Goal: Task Accomplishment & Management: Complete application form

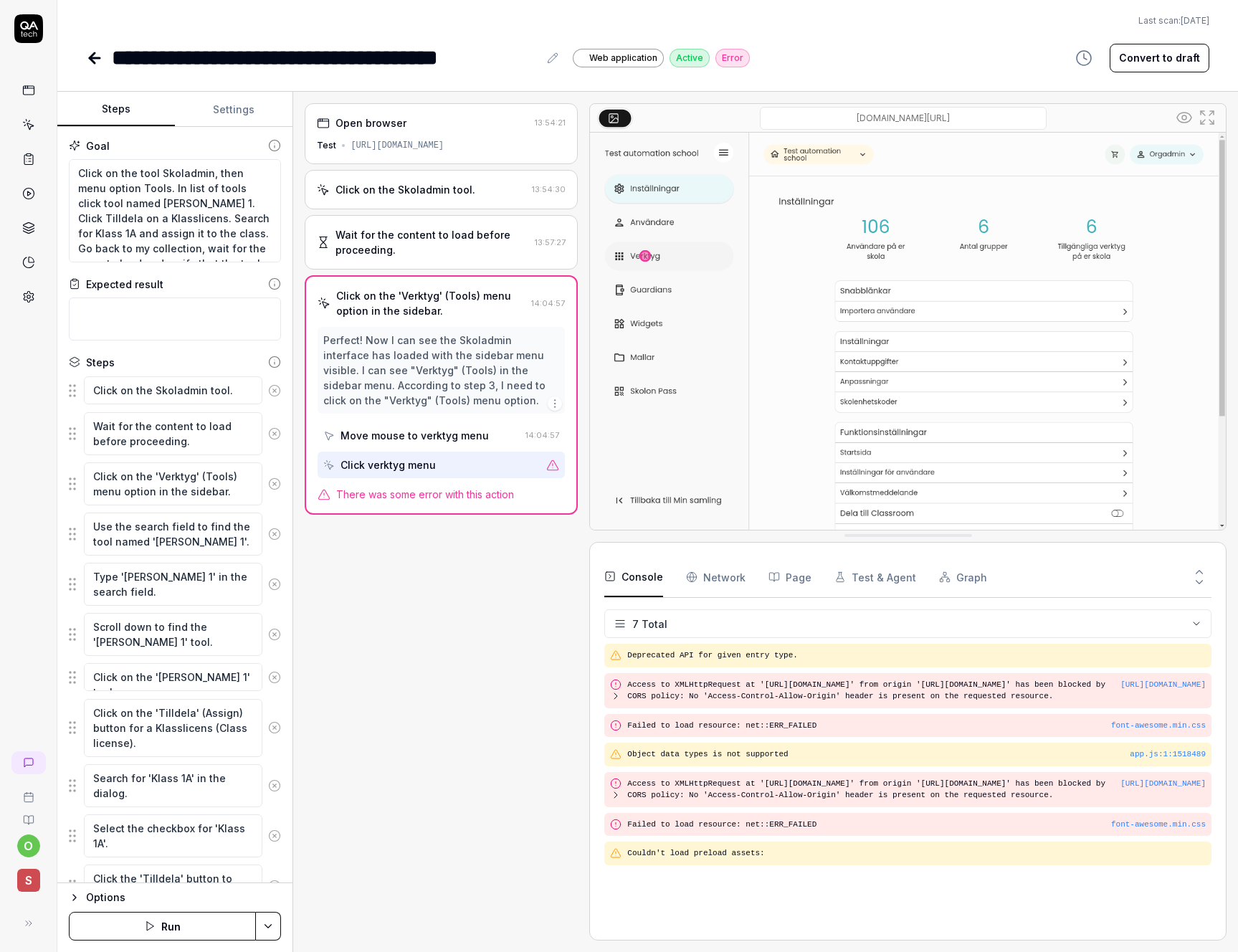
scroll to position [805, 0]
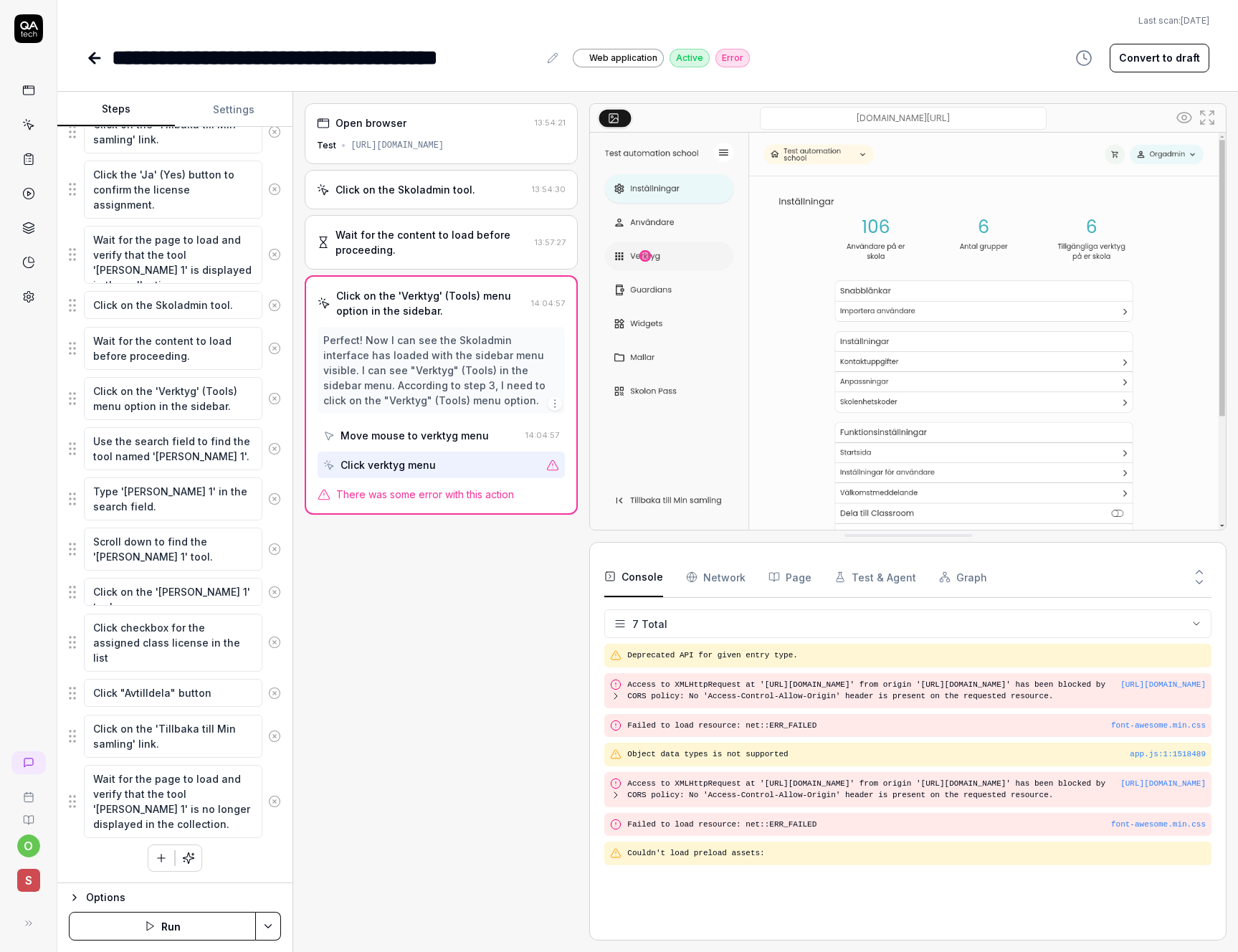
click at [91, 58] on icon at bounding box center [95, 58] width 10 height 0
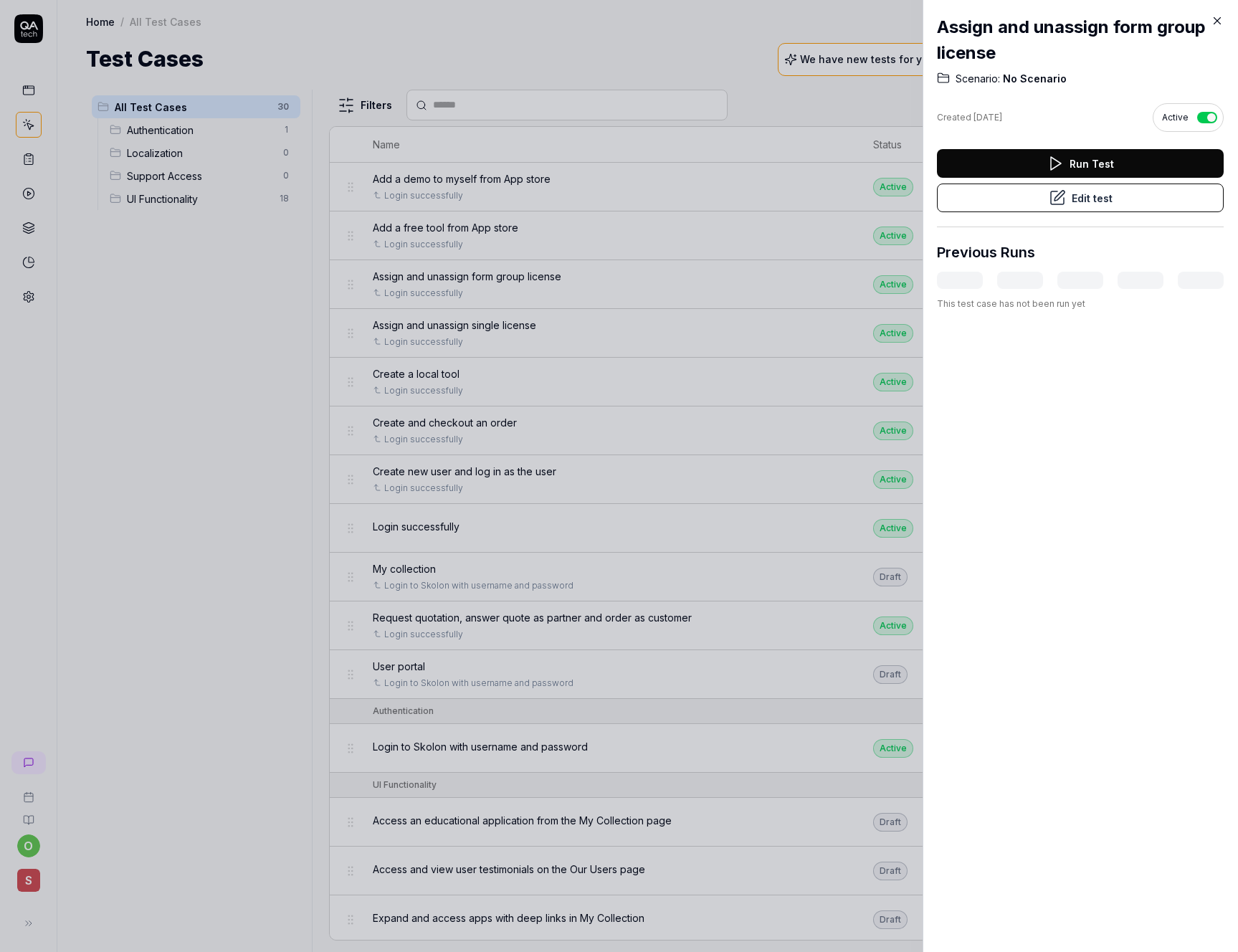
click at [1216, 20] on icon at bounding box center [1217, 21] width 7 height 7
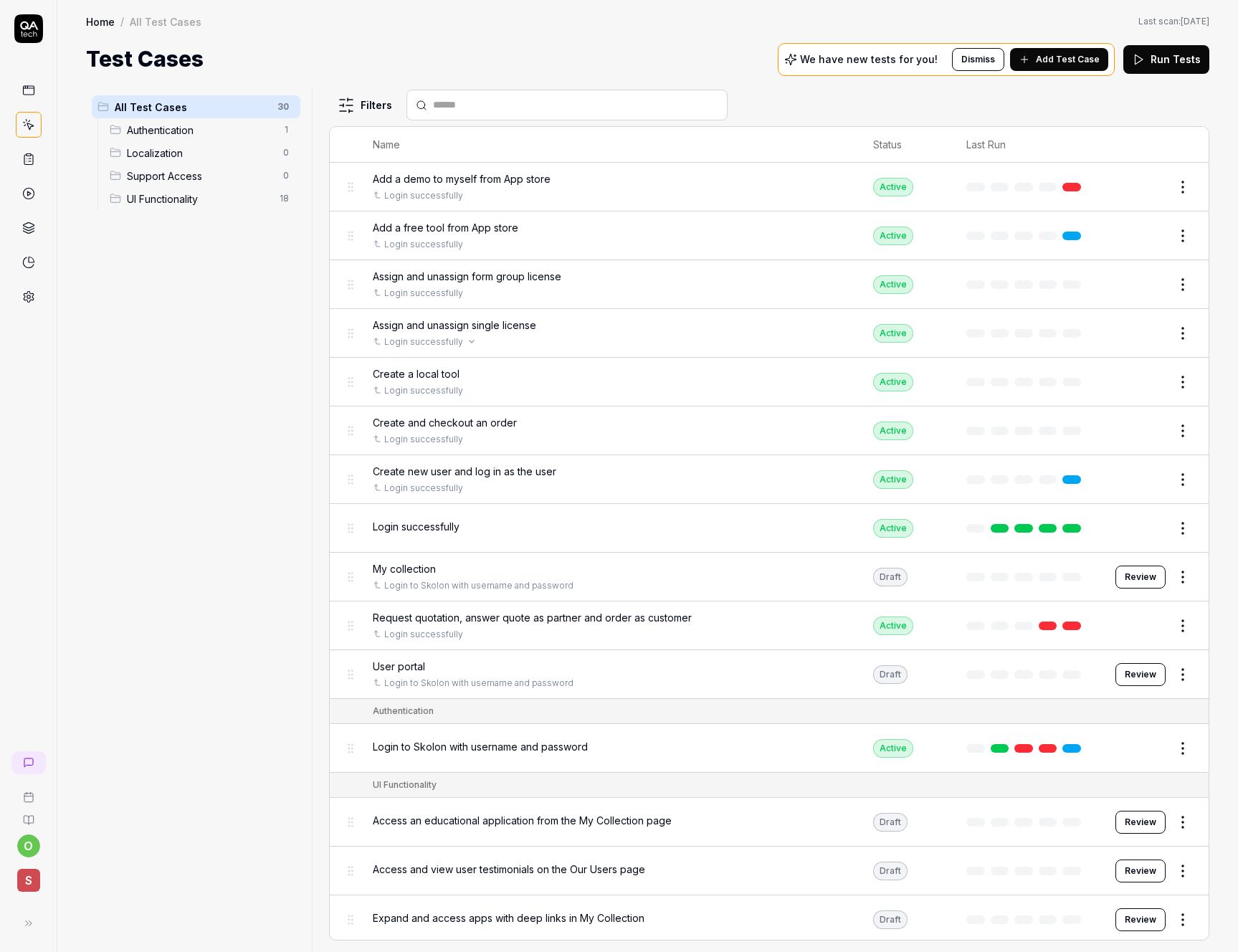
click at [493, 339] on div "Login successfully" at bounding box center [608, 342] width 472 height 13
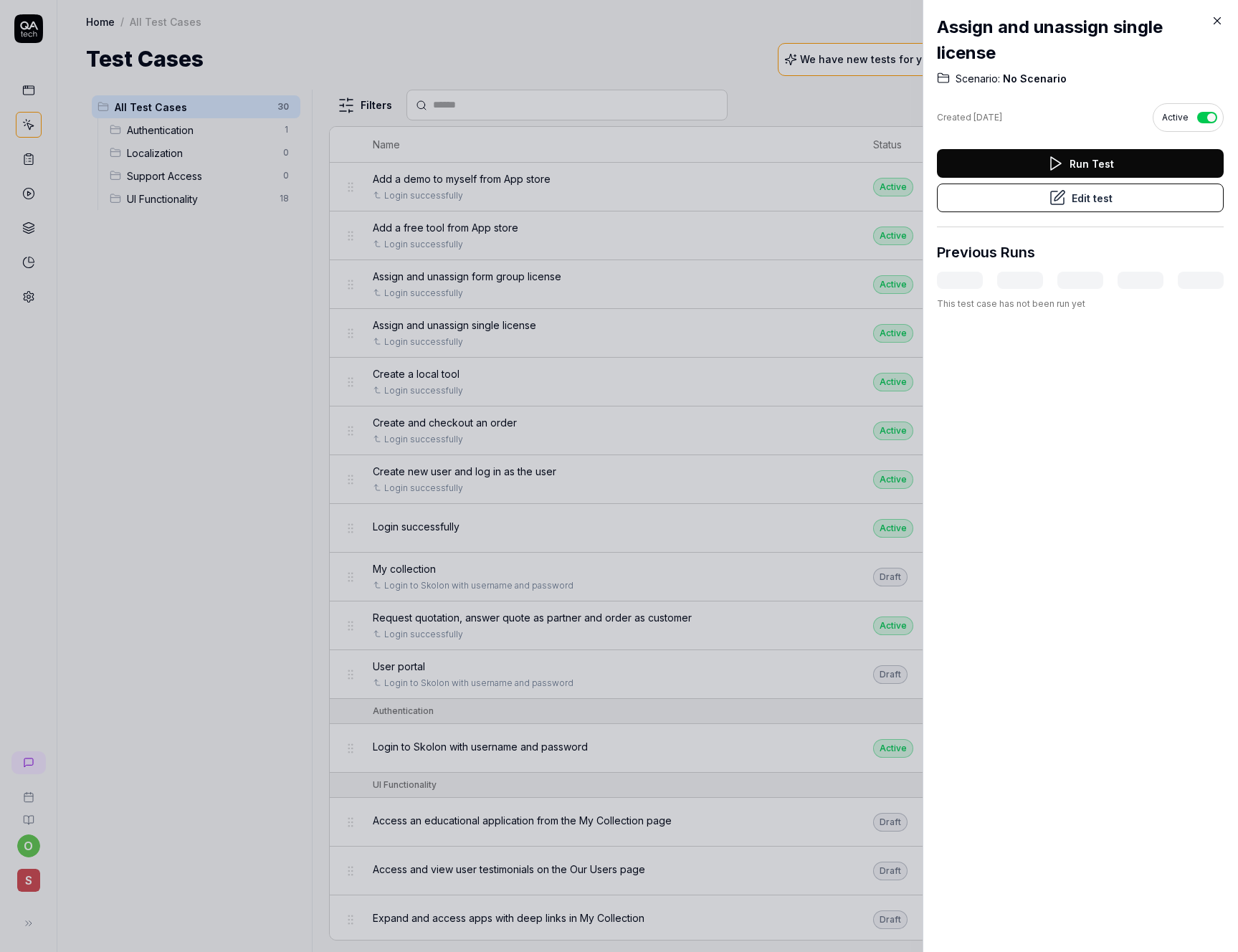
click at [1059, 195] on icon at bounding box center [1057, 198] width 18 height 18
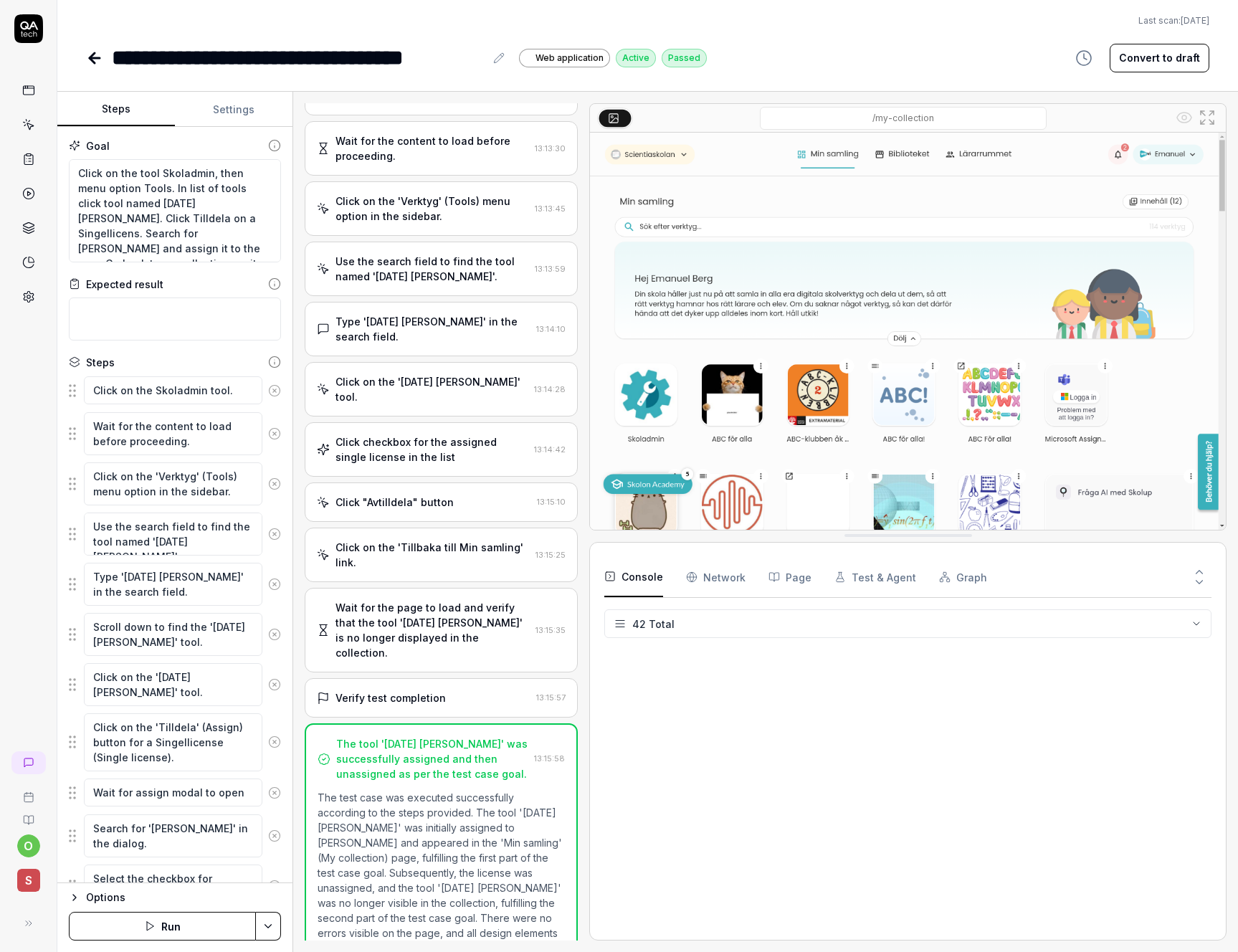
scroll to position [1021, 0]
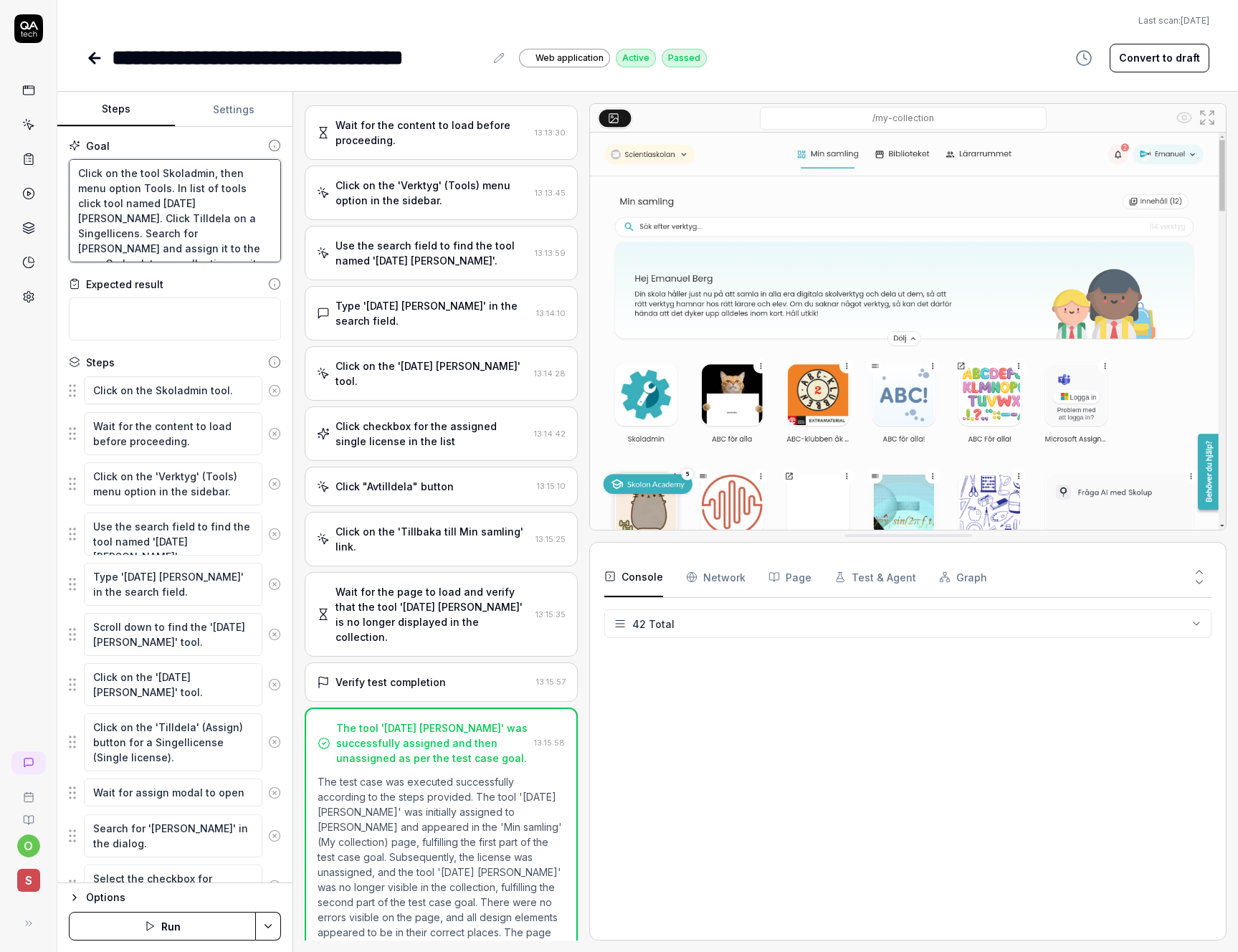
click at [179, 204] on textarea "Click on the tool Skoladmin, then menu option Tools. In list of tools click too…" at bounding box center [174, 211] width 212 height 103
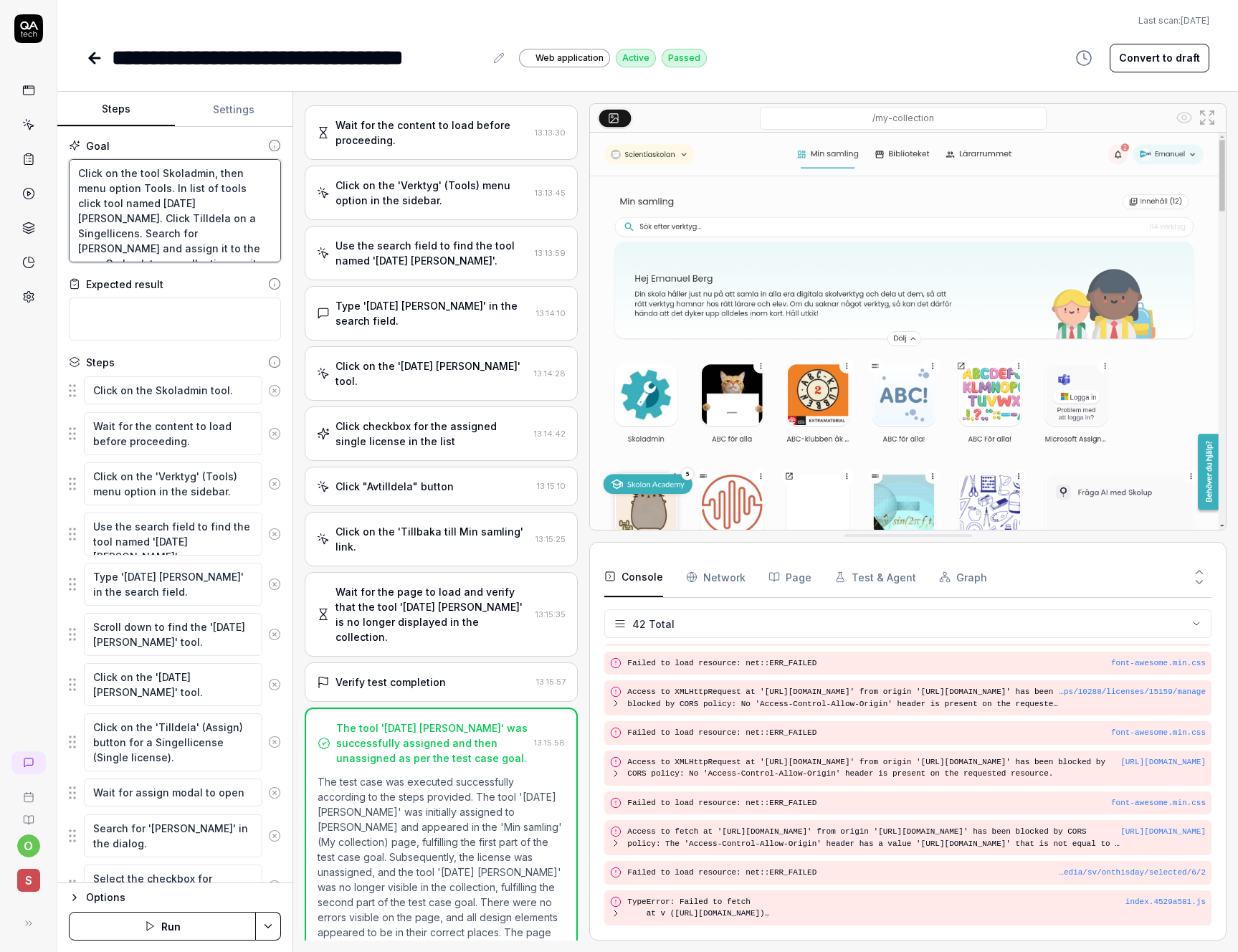
drag, startPoint x: 241, startPoint y: 200, endPoint x: 159, endPoint y: 202, distance: 82.0
click at [159, 202] on textarea "Click on the tool Skoladmin, then menu option Tools. In list of tools click too…" at bounding box center [174, 211] width 212 height 103
type textarea "*"
type textarea "Click on the tool Skoladmin, then menu option Tools. In list of tools click too…"
type textarea "*"
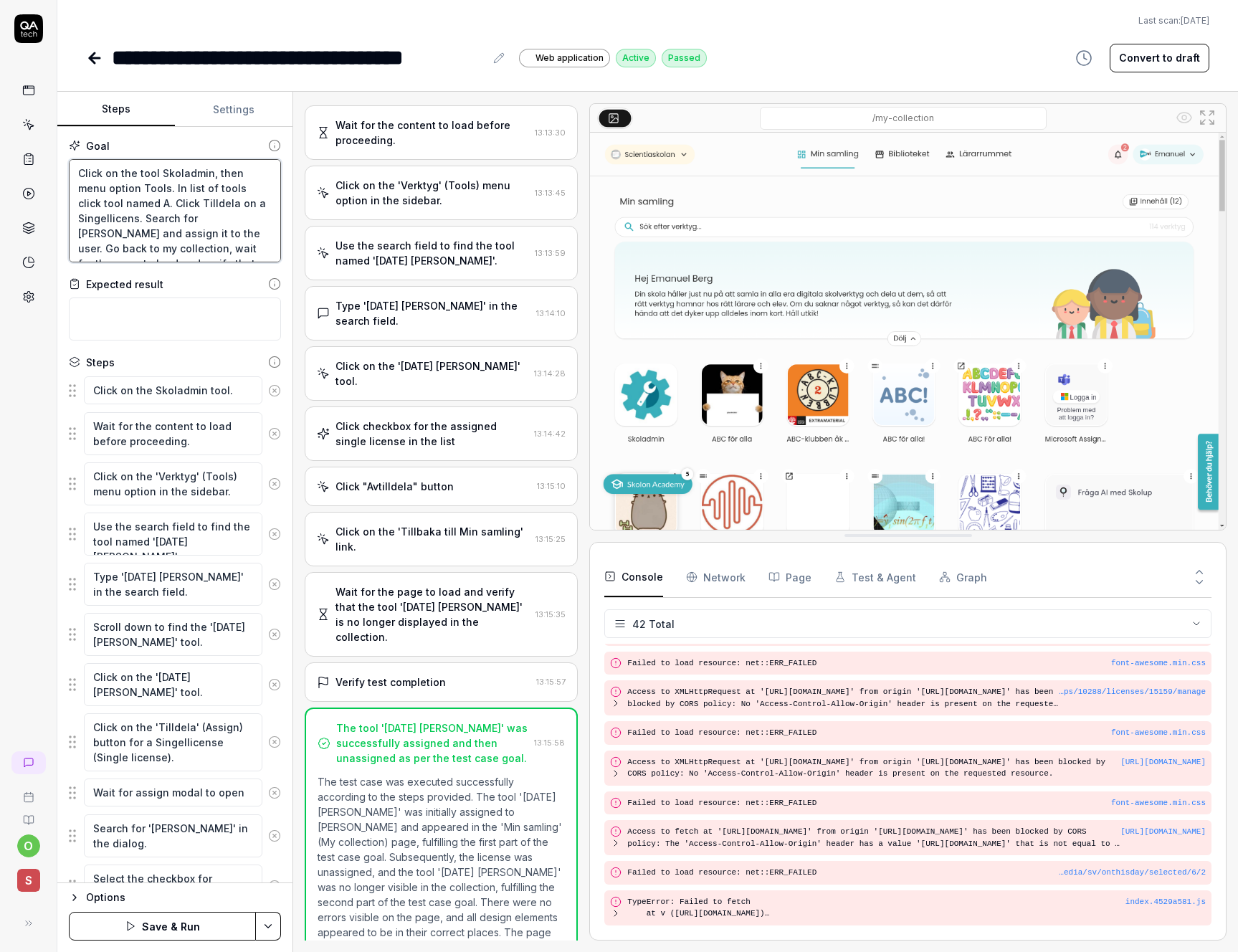
type textarea "Click on the tool Skoladmin, then menu option Tools. In list of tools click too…"
type textarea "*"
type textarea "Click on the tool Skoladmin, then menu option Tools. In list of tools click too…"
type textarea "*"
type textarea "Click on the tool Skoladmin, then menu option Tools. In list of tools click too…"
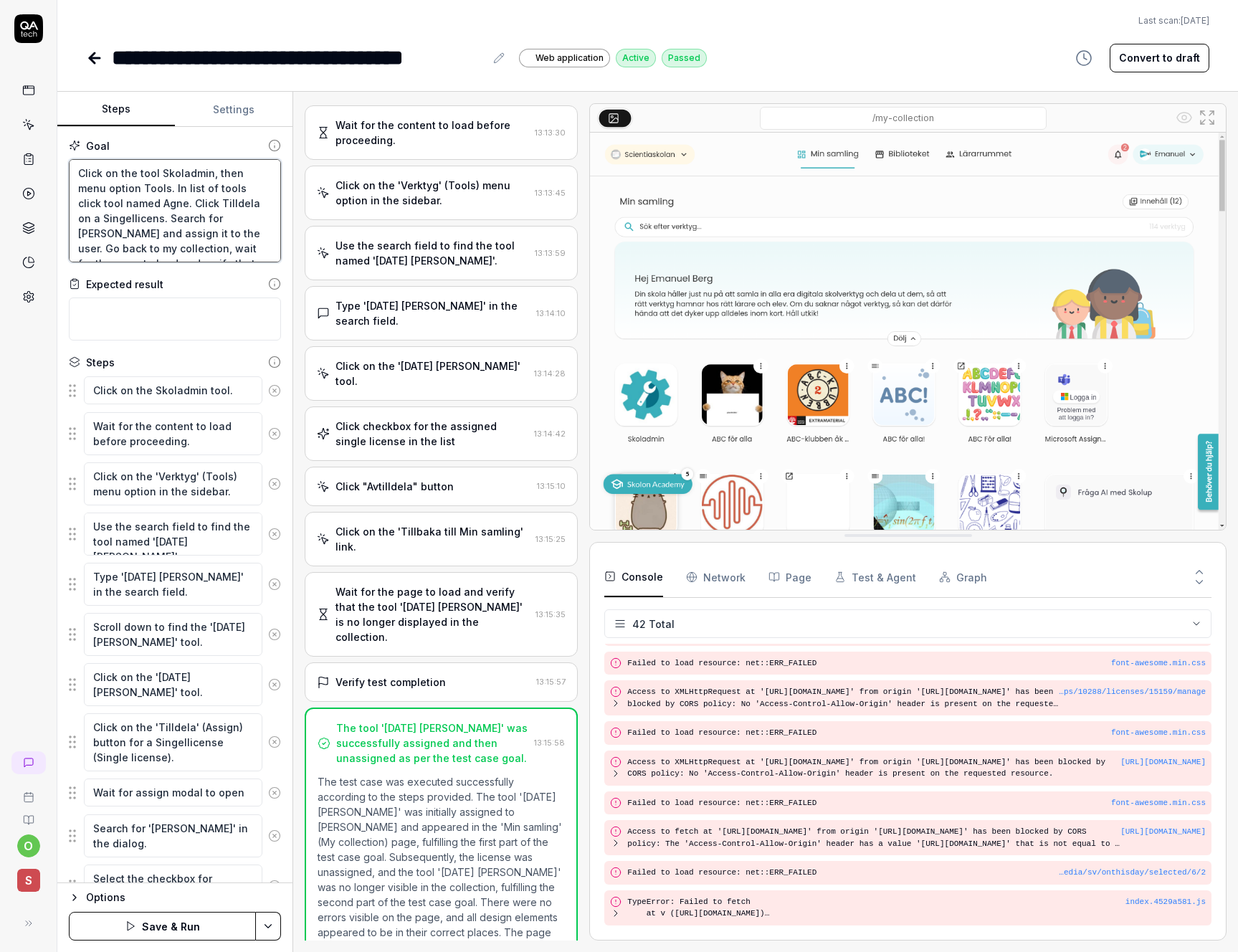
type textarea "*"
type textarea "Click on the tool Skoladmin, then menu option Tools. In list of tools click too…"
type textarea "*"
type textarea "Click on the tool Skoladmin, then menu option Tools. In list of tools click too…"
type textarea "*"
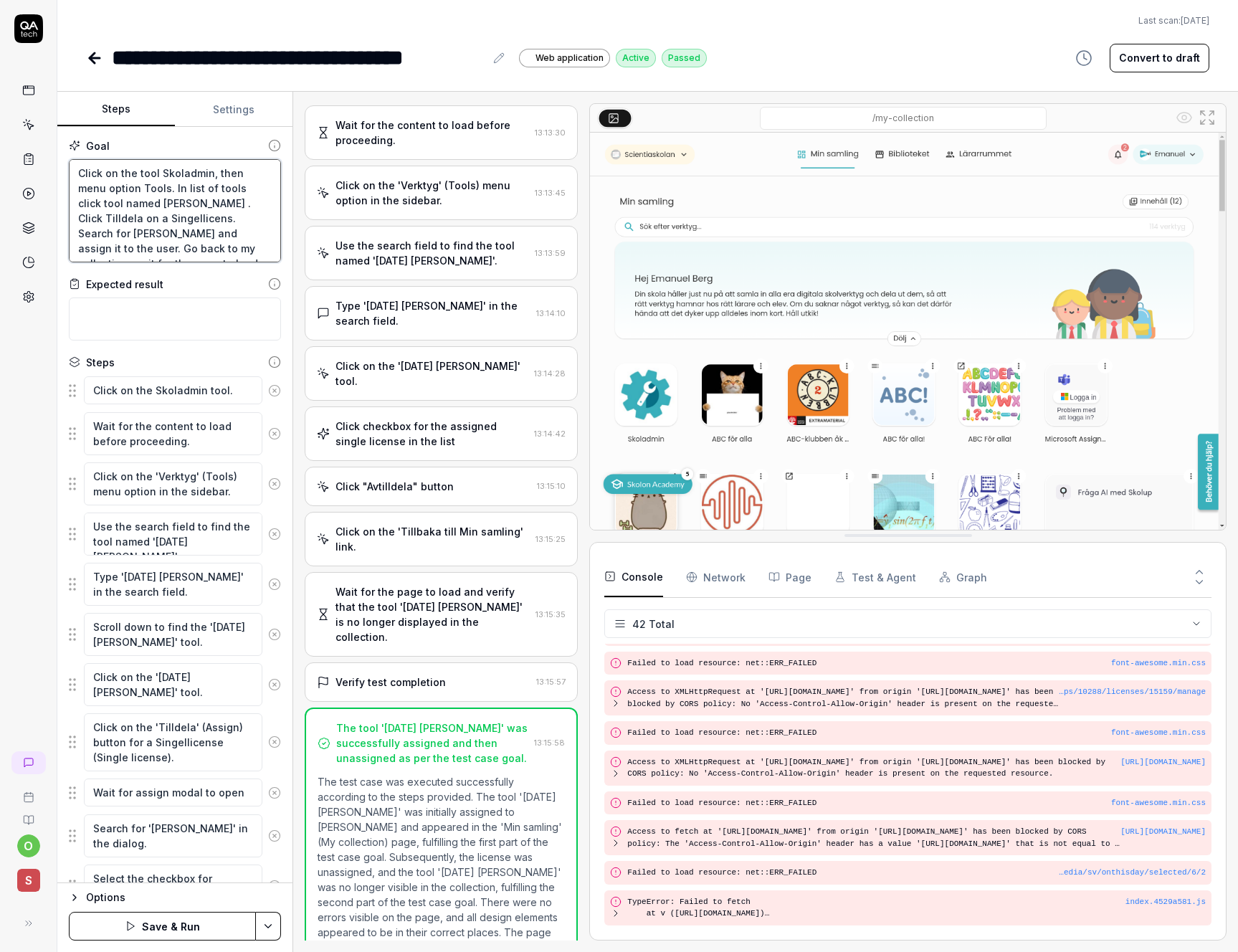
type textarea "Click on the tool Skoladmin, then menu option Tools. In list of tools click too…"
drag, startPoint x: 160, startPoint y: 231, endPoint x: 97, endPoint y: 236, distance: 63.2
click at [97, 236] on textarea "Click on the tool Skoladmin, then menu option Tools. In list of tools click too…" at bounding box center [174, 211] width 212 height 103
type textarea "*"
type textarea "Click on the tool Skoladmin, then menu option Tools. In list of tools click too…"
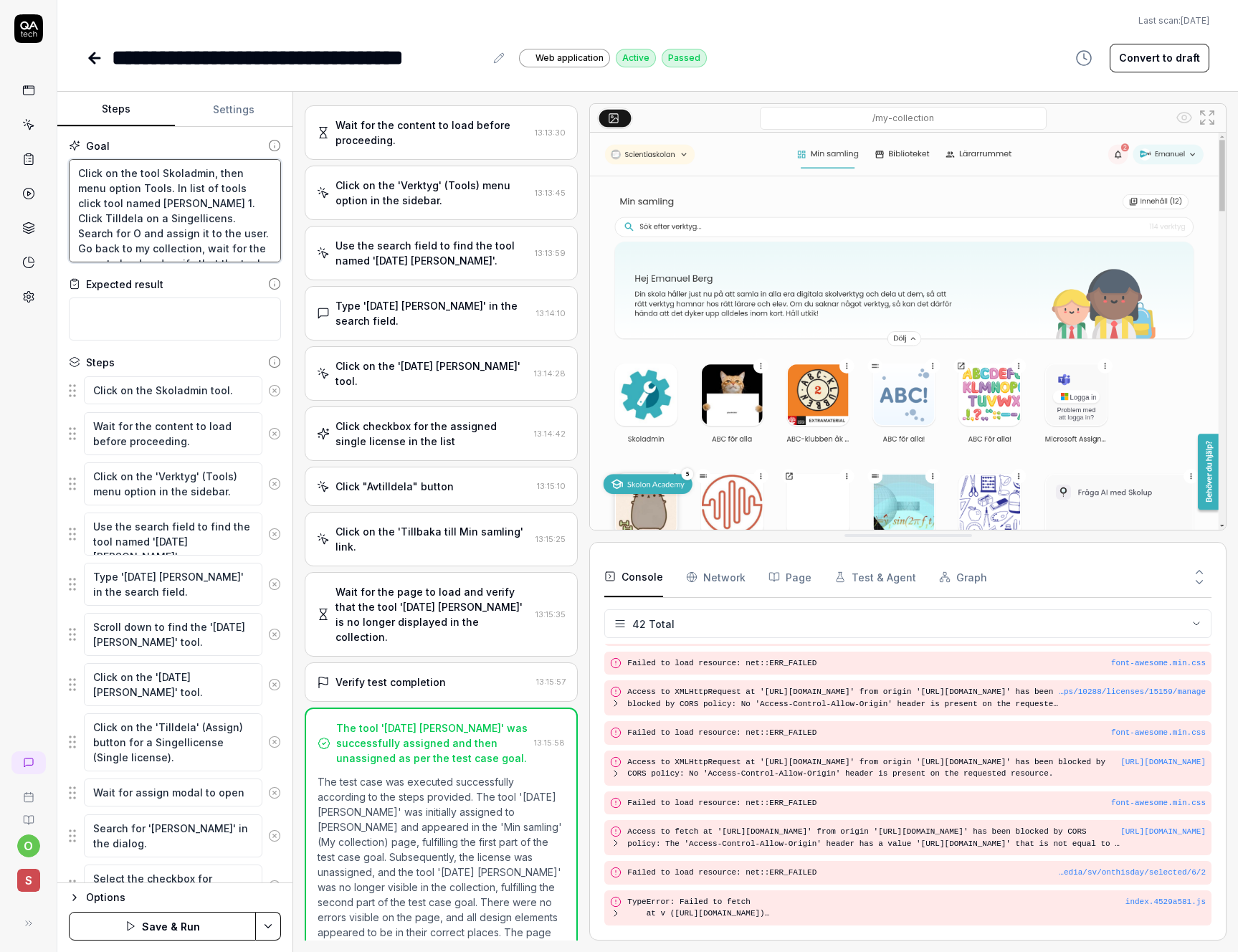
type textarea "*"
type textarea "Click on the tool Skoladmin, then menu option Tools. In list of tools click too…"
type textarea "*"
type textarea "Click on the tool Skoladmin, then menu option Tools. In list of tools click too…"
type textarea "*"
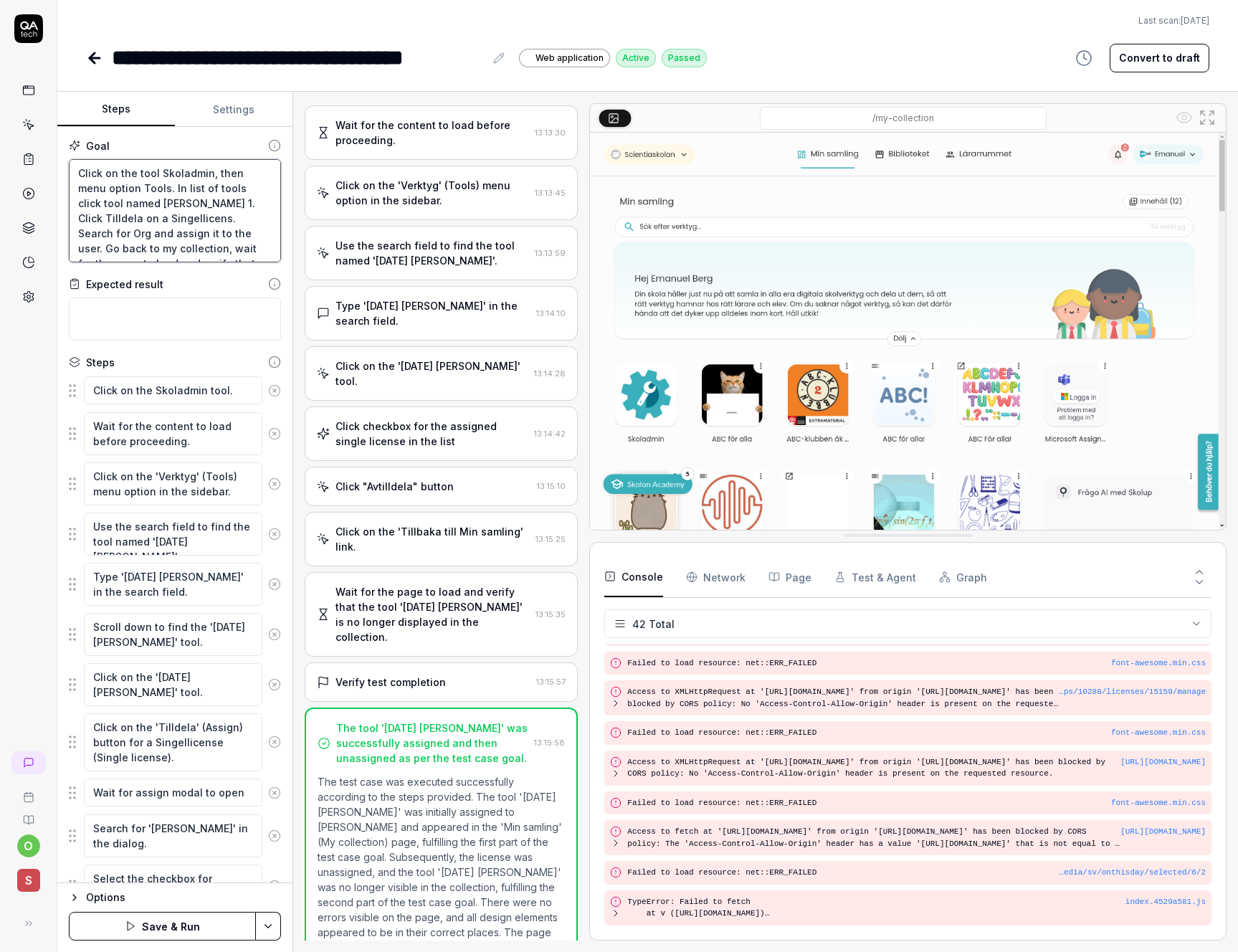
type textarea "Click on the tool Skoladmin, then menu option Tools. In list of tools click too…"
type textarea "*"
type textarea "Click on the tool Skoladmin, then menu option Tools. In list of tools click too…"
type textarea "*"
type textarea "Click on the tool Skoladmin, then menu option Tools. In list of tools click too…"
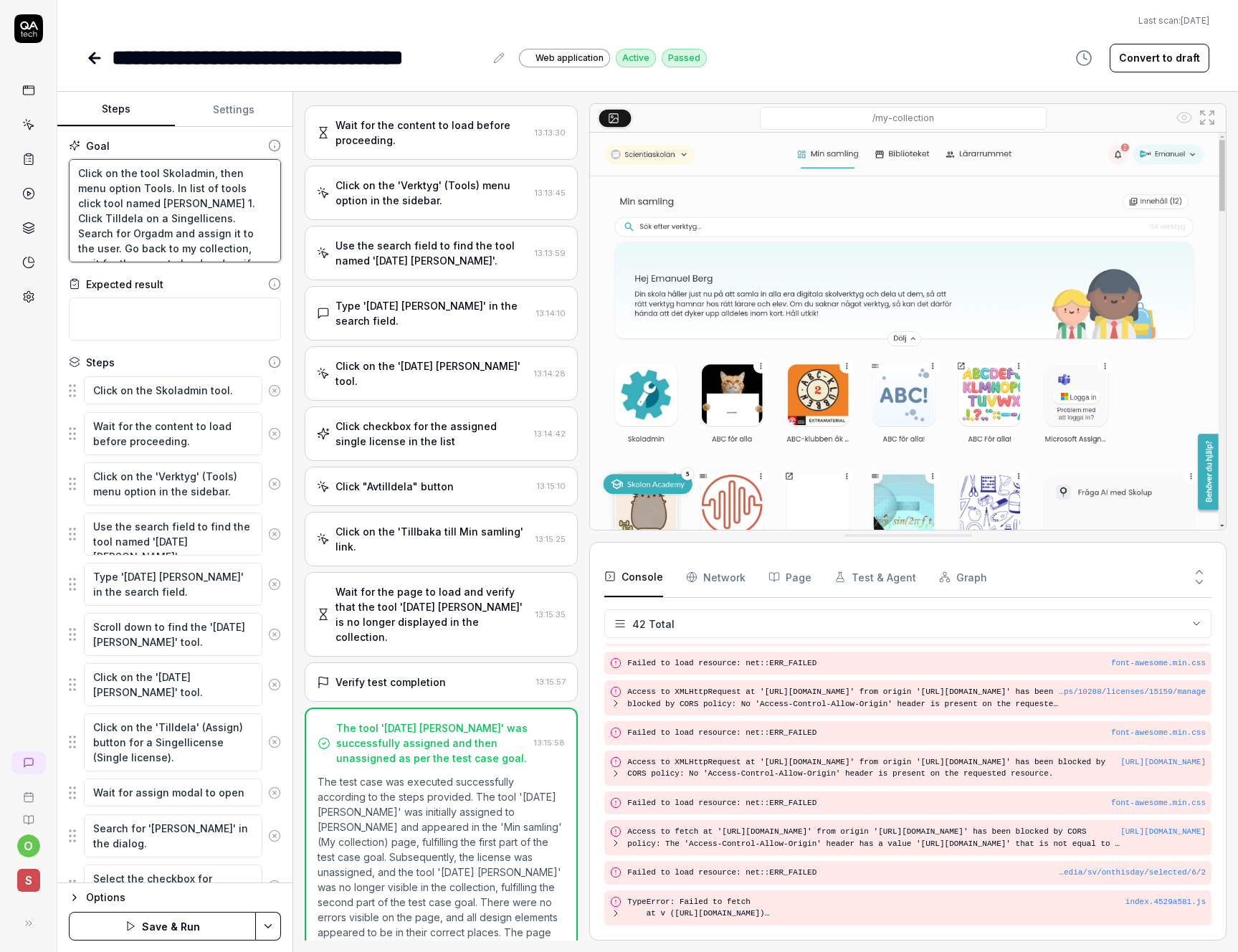
type textarea "*"
type textarea "Click on the tool Skoladmin, then menu option Tools. In list of tools click too…"
type textarea "*"
type textarea "Click on the tool Skoladmin, then menu option Tools. In list of tools click too…"
type textarea "*"
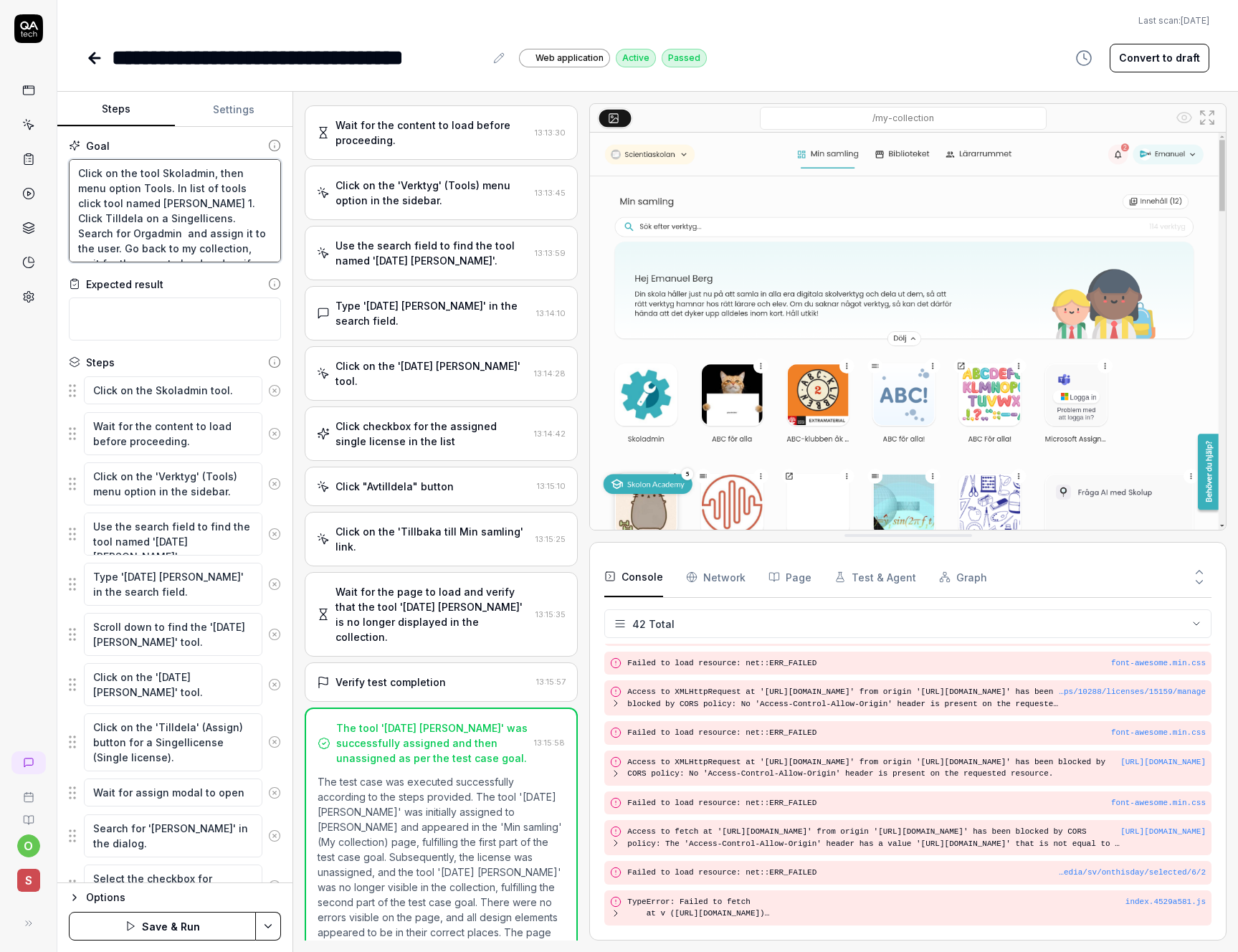
type textarea "Click on the tool Skoladmin, then menu option Tools. In list of tools click too…"
type textarea "*"
type textarea "Click on the tool Skoladmin, then menu option Tools. In list of tools click too…"
type textarea "*"
type textarea "Click on the tool Skoladmin, then menu option Tools. In list of tools click too…"
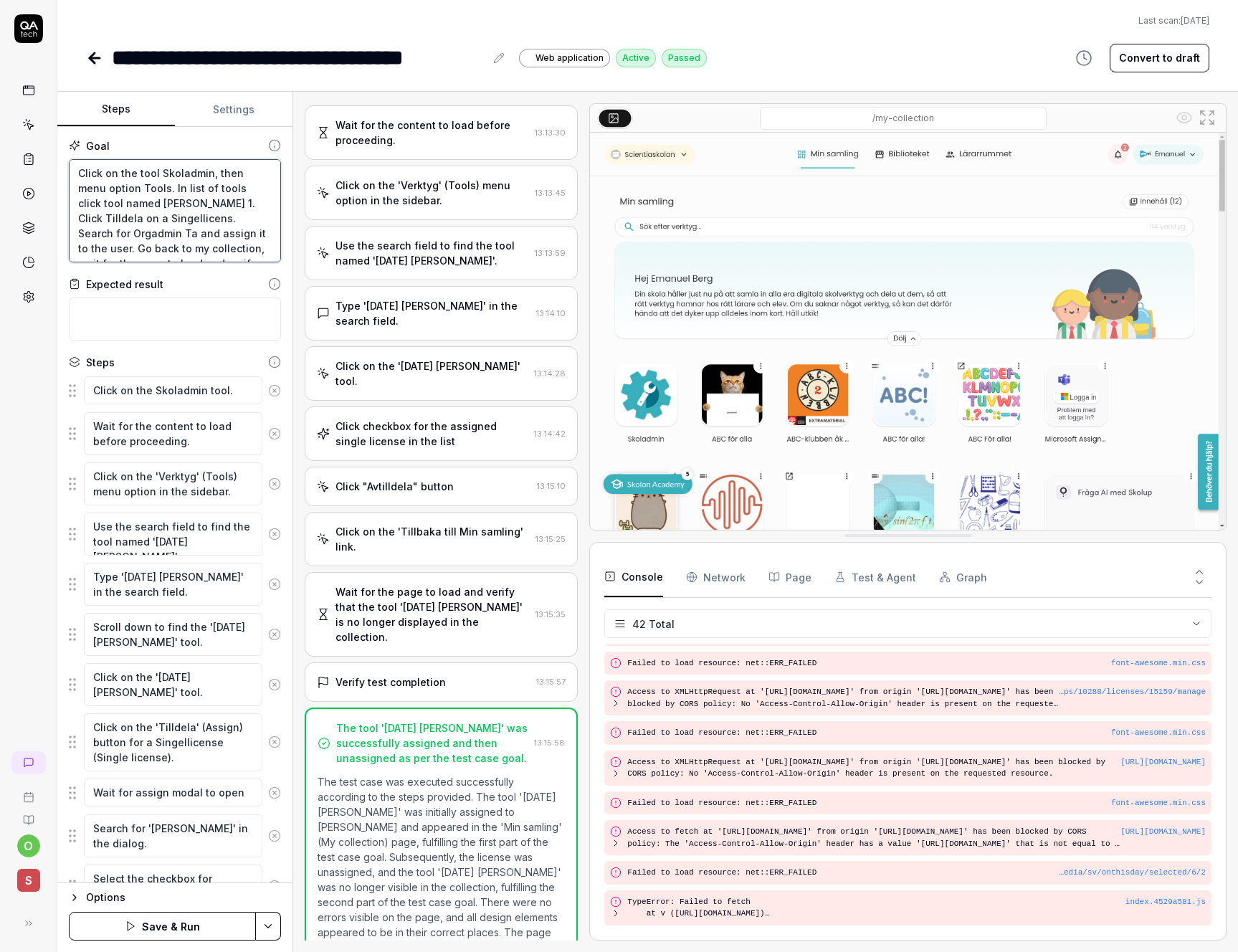
type textarea "*"
type textarea "Click on the tool Skoladmin, then menu option Tools. In list of tools click too…"
type textarea "*"
type textarea "Click on the tool Skoladmin, then menu option Tools. In list of tools click too…"
type textarea "*"
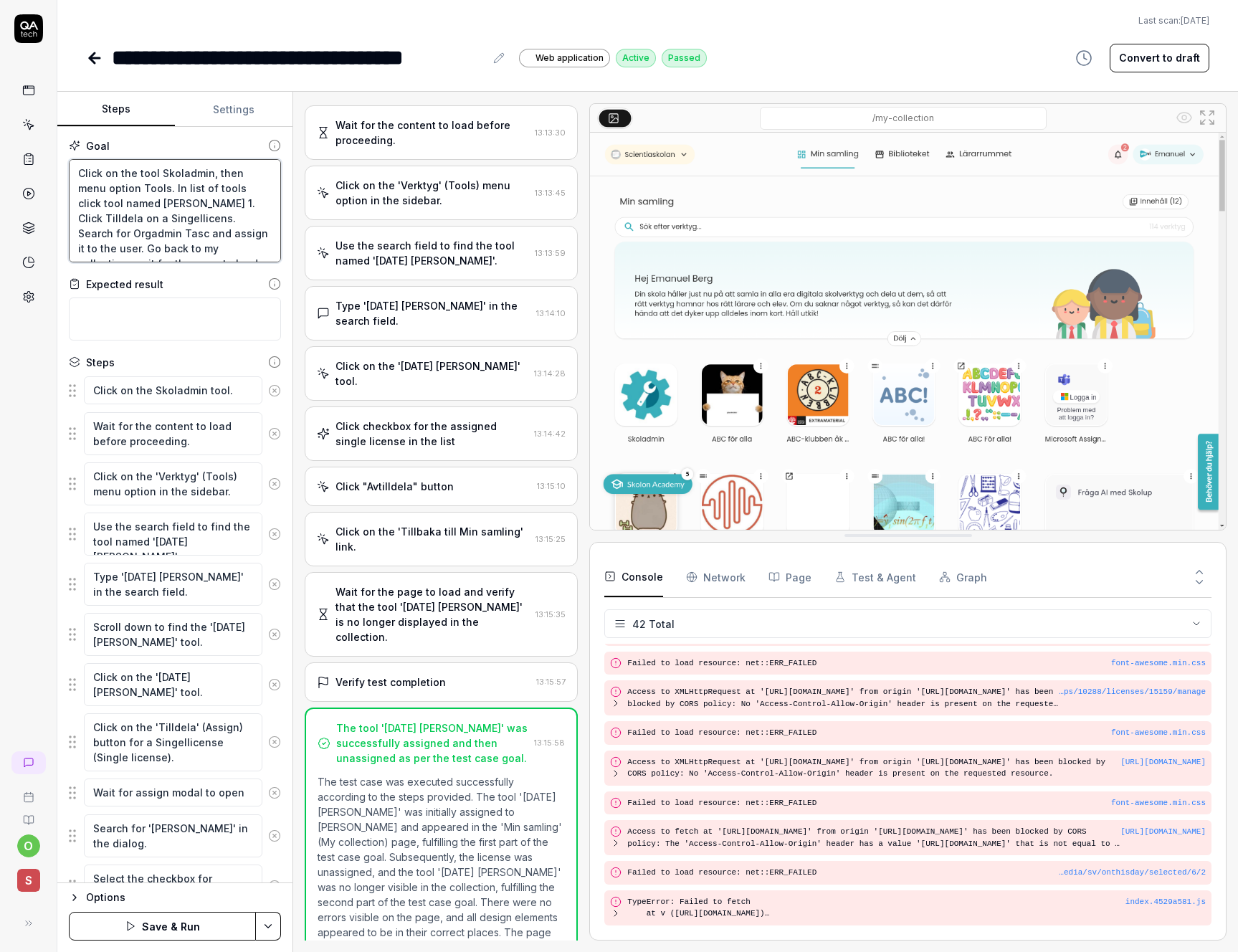
type textarea "Click on the tool Skoladmin, then menu option Tools. In list of tools click too…"
type textarea "*"
type textarea "Click on the tool Skoladmin, then menu option Tools. In list of tools click too…"
type textarea "*"
type textarea "Click on the tool Skoladmin, then menu option Tools. In list of tools click too…"
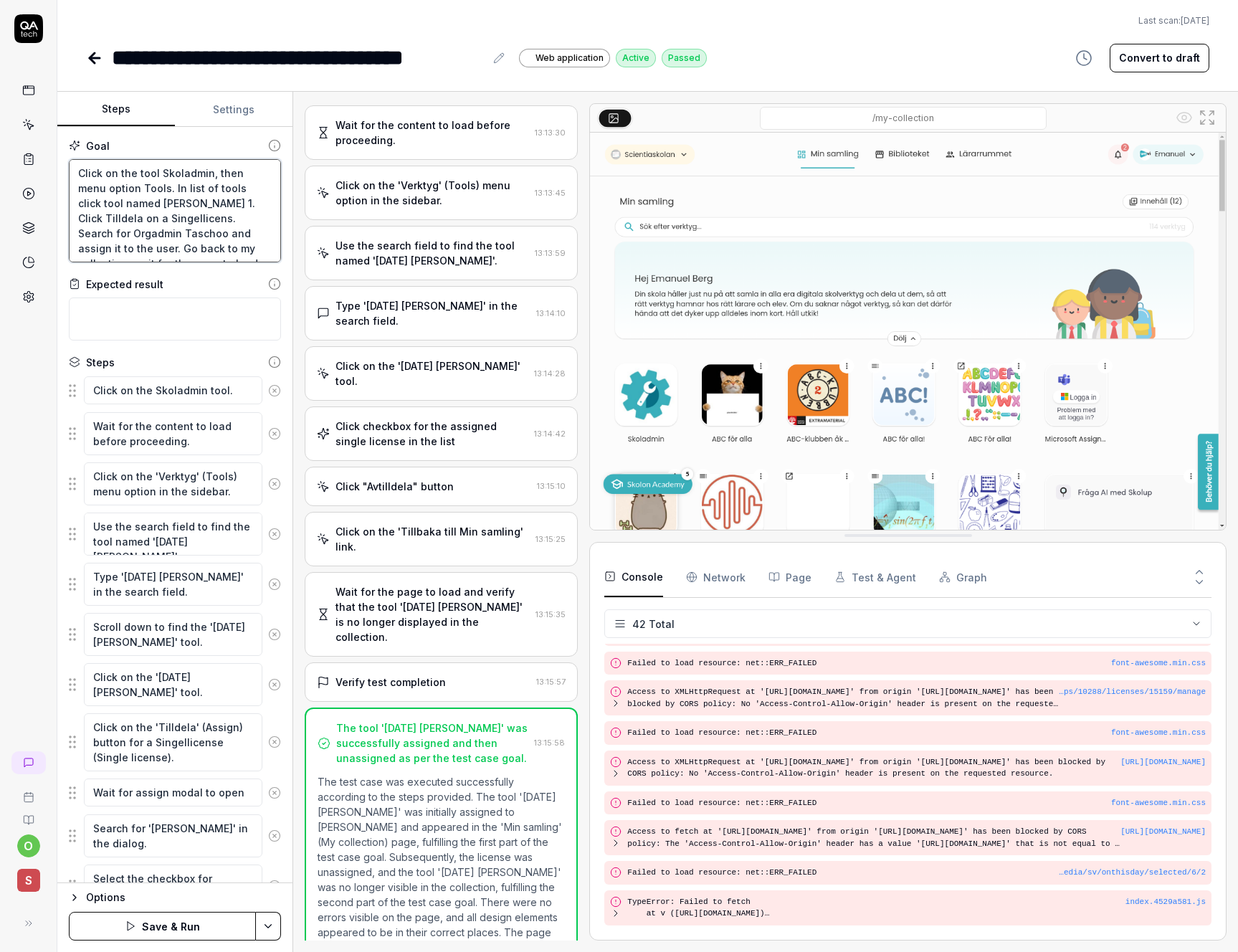
type textarea "*"
type textarea "Click on the tool Skoladmin, then menu option Tools. In list of tools click too…"
drag, startPoint x: 187, startPoint y: 227, endPoint x: 102, endPoint y: 207, distance: 87.3
click at [102, 207] on textarea "Click on the tool Skoladmin, then menu option Tools. In list of tools click too…" at bounding box center [174, 211] width 212 height 103
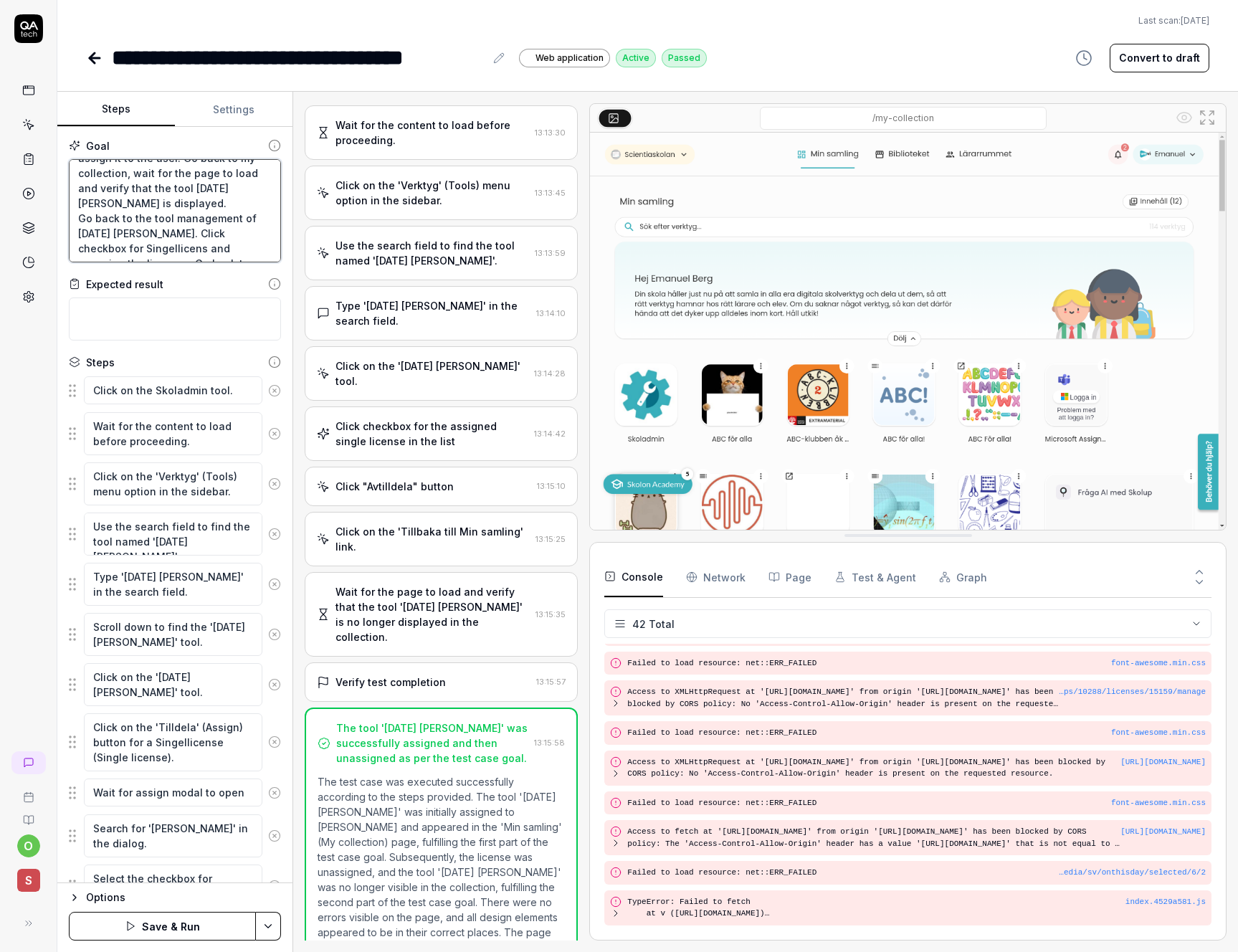
type textarea "*"
type textarea "Click on the tool Skoladmin, then menu option Tools. In list of tools click too…"
type textarea "*"
type textarea "Click on the tool Skoladmin, then menu option Tools. In list of tools click too…"
type textarea "*"
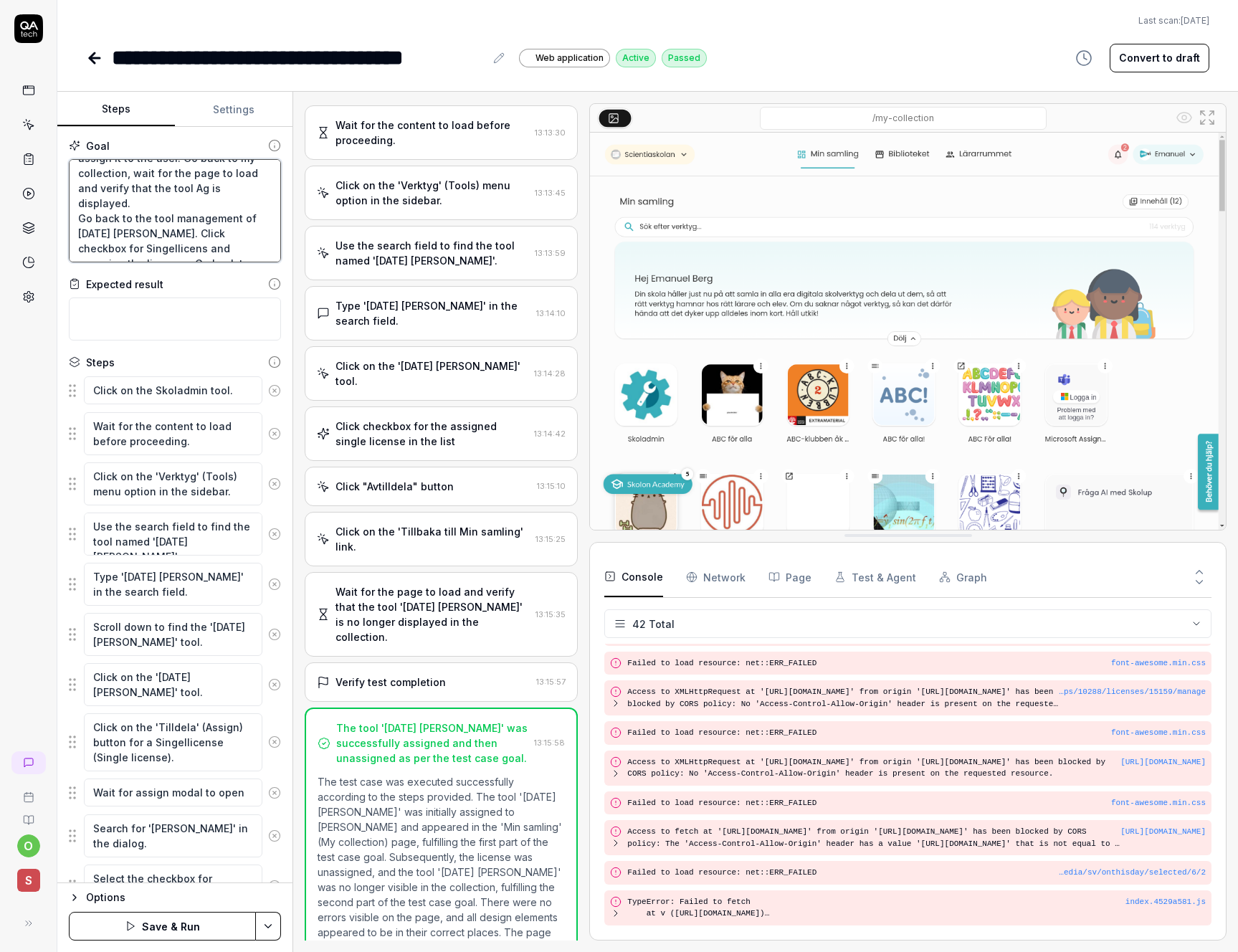
type textarea "Click on the tool Skoladmin, then menu option Tools. In list of tools click too…"
type textarea "*"
type textarea "Click on the tool Skoladmin, then menu option Tools. In list of tools click too…"
type textarea "*"
type textarea "Click on the tool Skoladmin, then menu option Tools. In list of tools click too…"
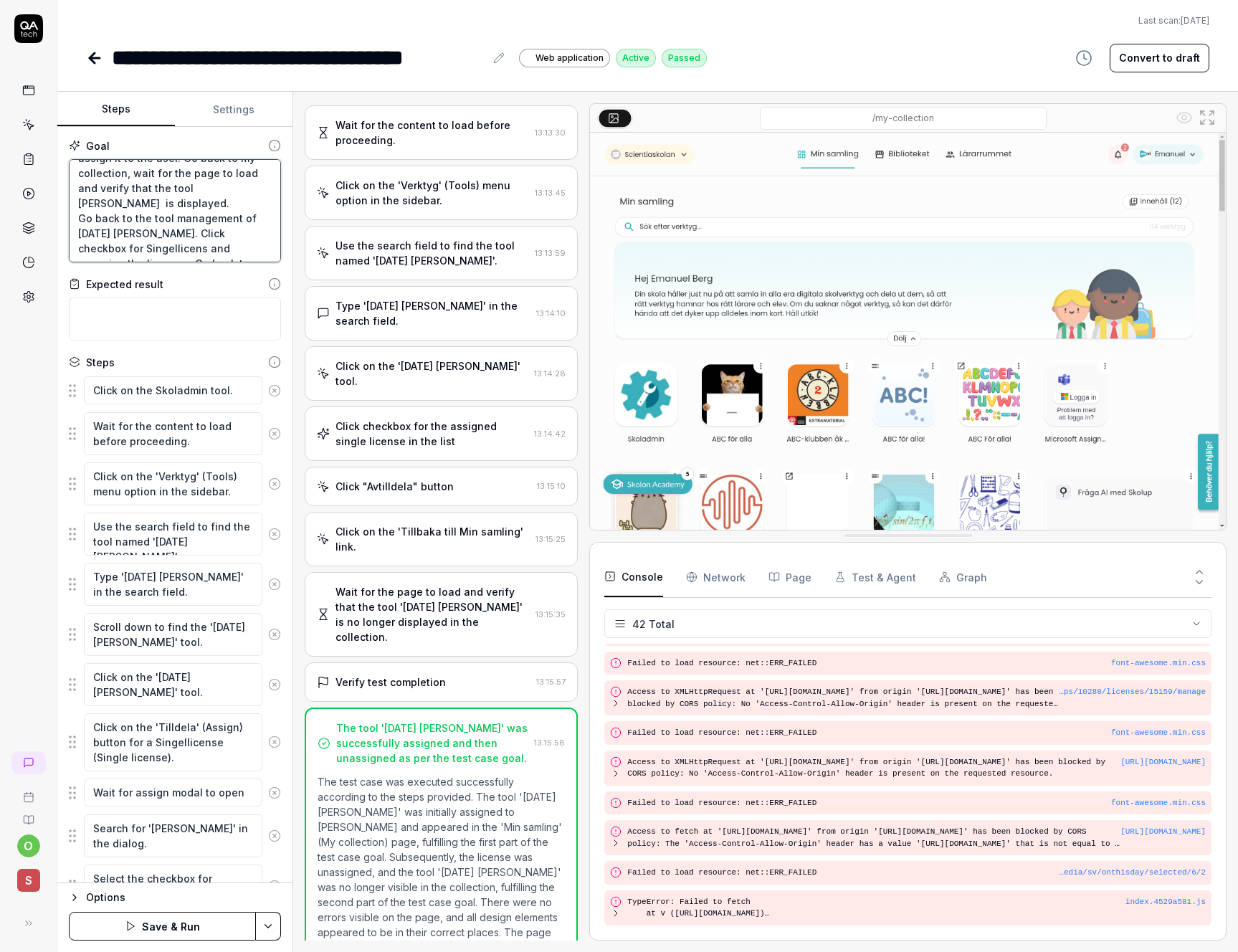
type textarea "*"
type textarea "Click on the tool Skoladmin, then menu option Tools. In list of tools click too…"
drag, startPoint x: 80, startPoint y: 232, endPoint x: 157, endPoint y: 228, distance: 77.1
click at [157, 228] on textarea "Click on the tool Skoladmin, then menu option Tools. In list of tools click too…" at bounding box center [174, 211] width 212 height 103
type textarea "*"
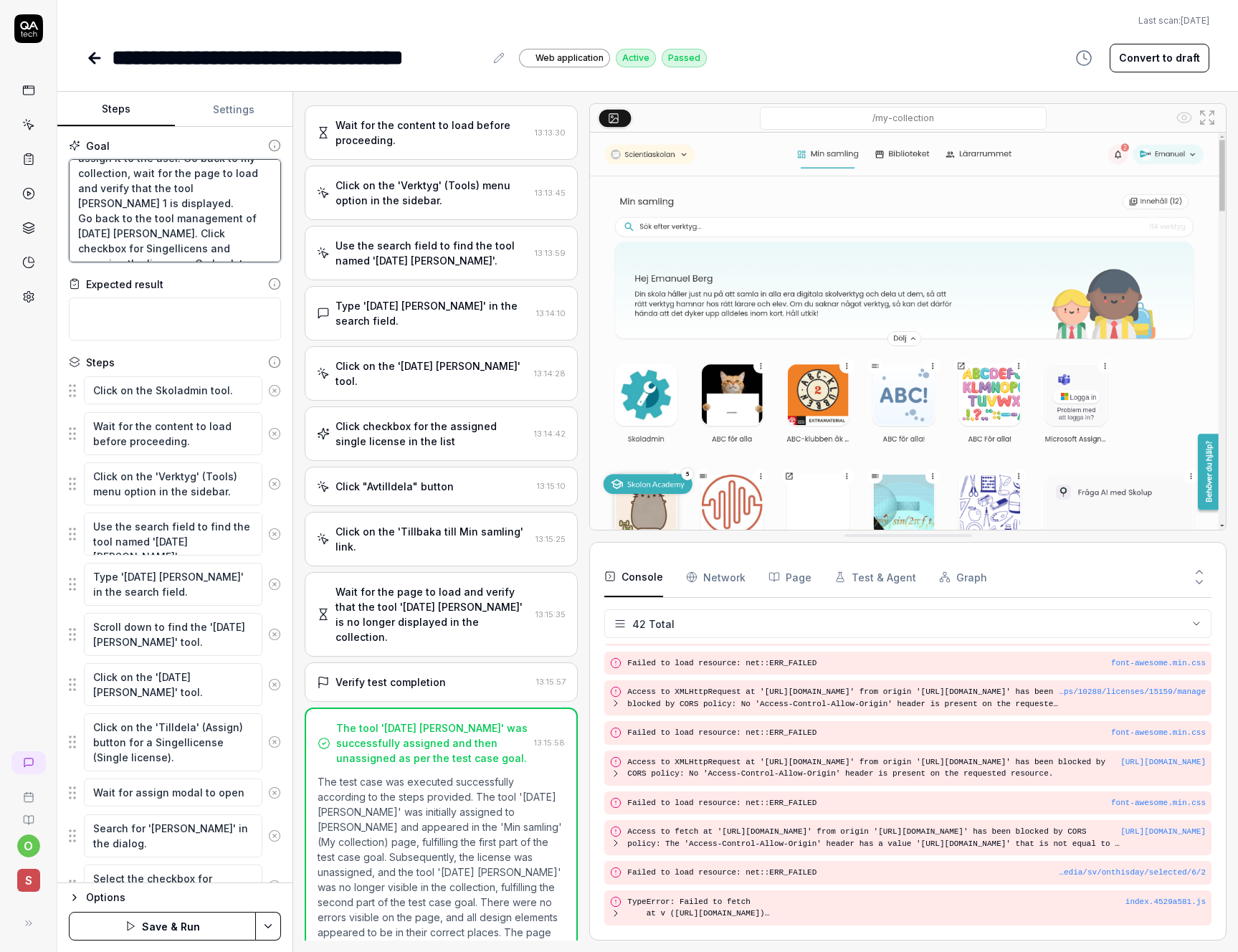
type textarea "Click on the tool Skoladmin, then menu option Tools. In list of tools click too…"
type textarea "*"
type textarea "Click on the tool Skoladmin, then menu option Tools. In list of tools click too…"
type textarea "*"
type textarea "Click on the tool Skoladmin, then menu option Tools. In list of tools click too…"
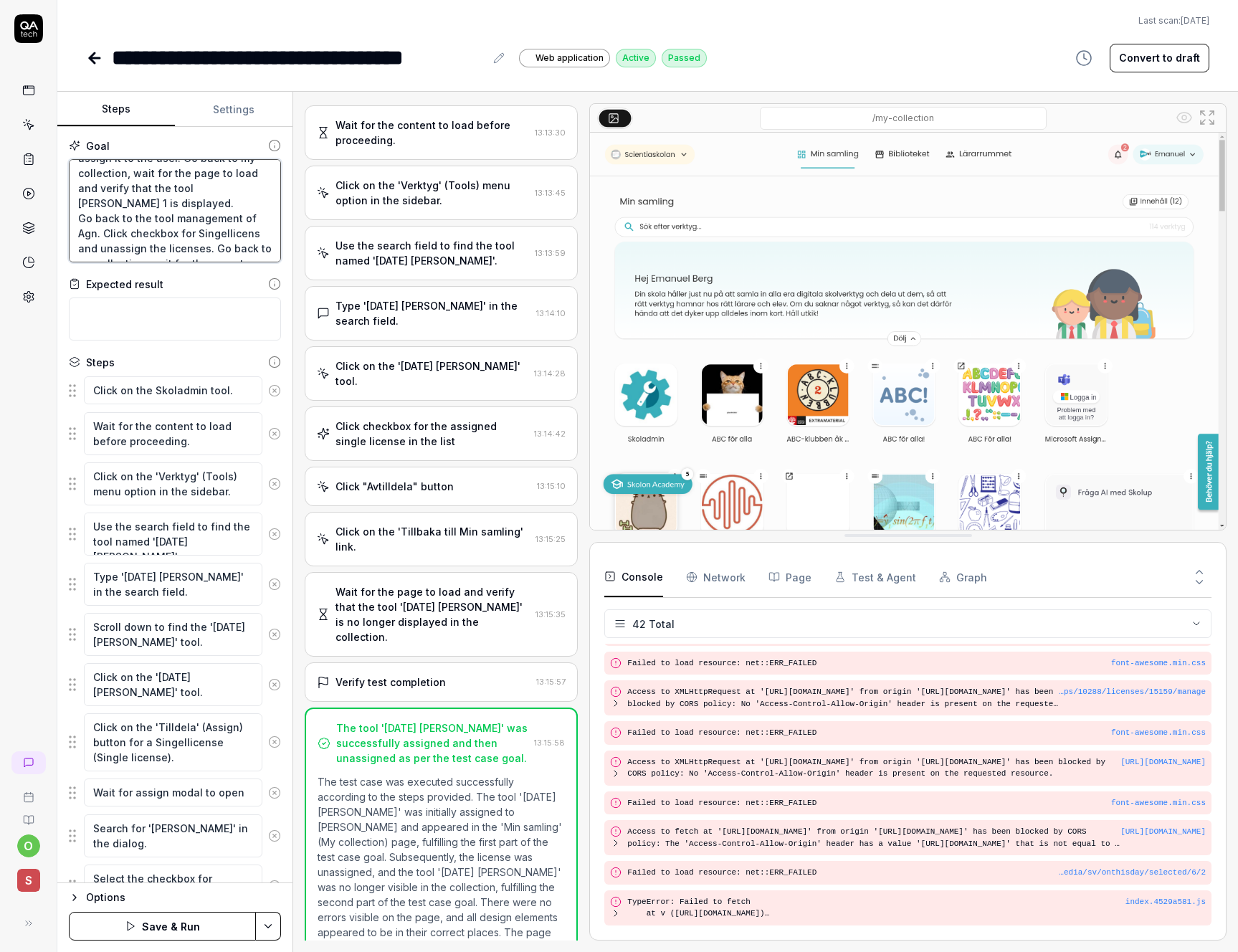
type textarea "*"
type textarea "Click on the tool Skoladmin, then menu option Tools. In list of tools click too…"
type textarea "*"
type textarea "Click on the tool Skoladmin, then menu option Tools. In list of tools click too…"
type textarea "*"
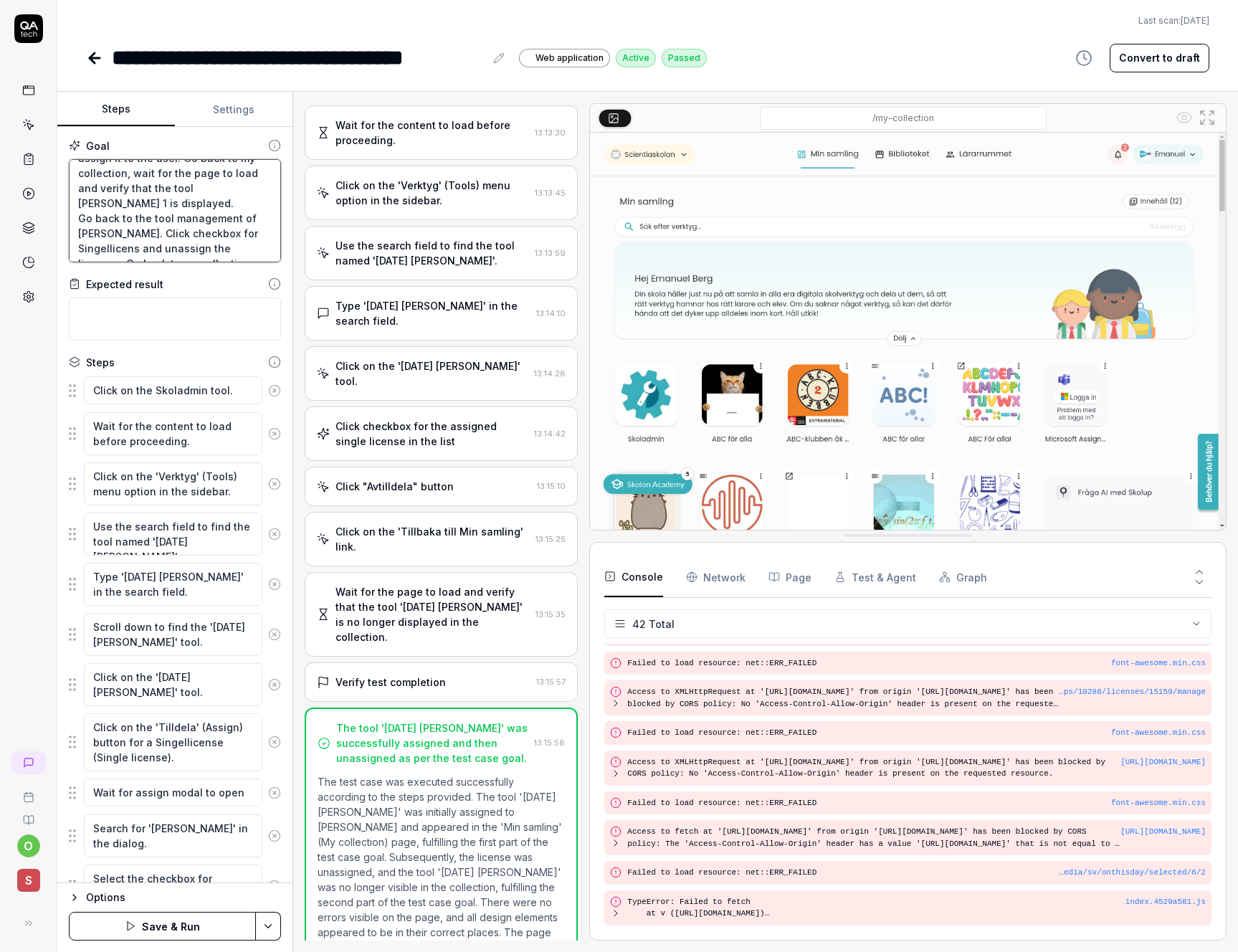
type textarea "Click on the tool Skoladmin, then menu option Tools. In list of tools click too…"
type textarea "*"
type textarea "Click on the tool Skoladmin, then menu option Tools. In list of tools click too…"
drag, startPoint x: 218, startPoint y: 230, endPoint x: 139, endPoint y: 236, distance: 79.2
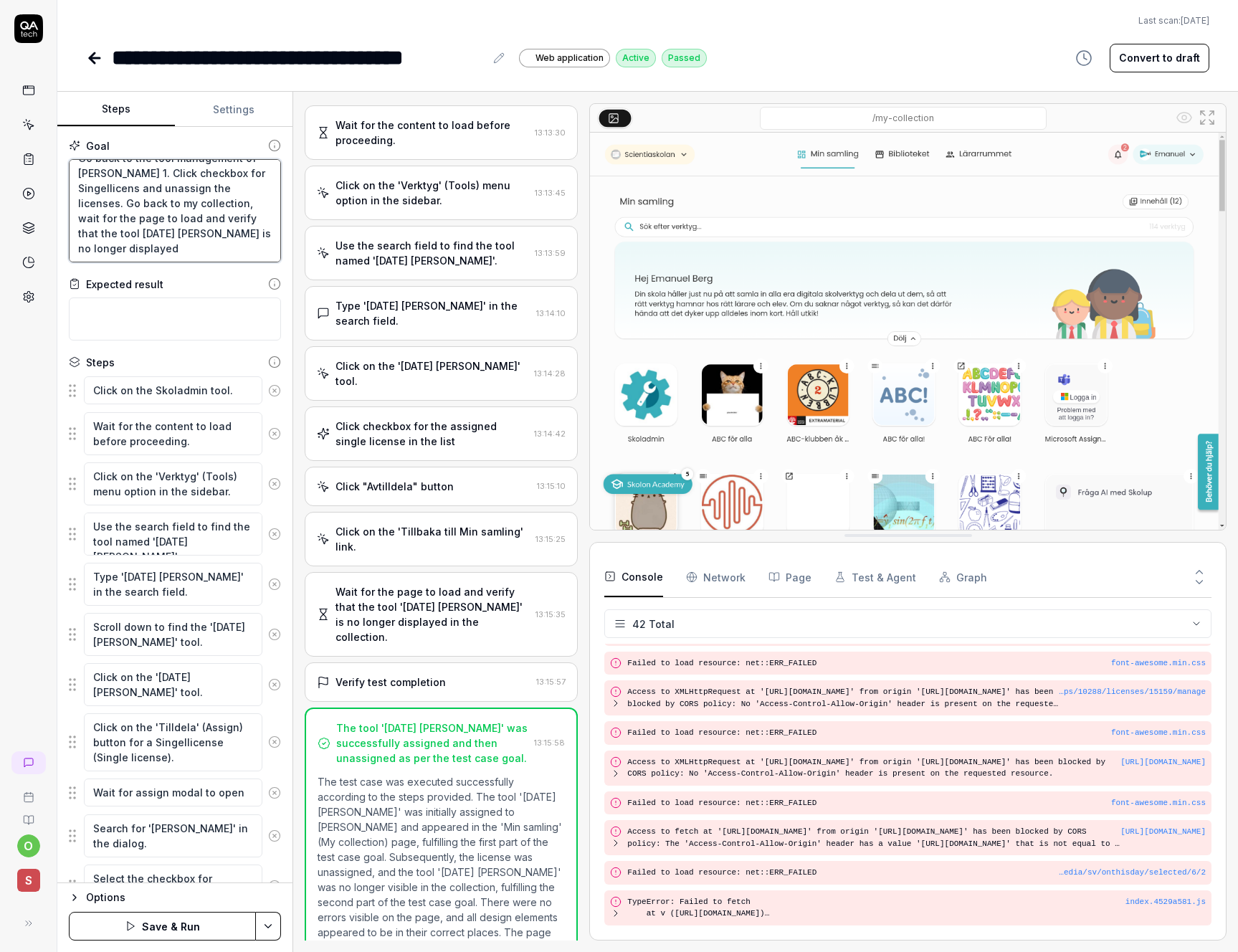
click at [139, 236] on textarea "Click on the tool Skoladmin, then menu option Tools. In list of tools click too…" at bounding box center [174, 211] width 212 height 103
type textarea "*"
type textarea "Click on the tool Skoladmin, then menu option Tools. In list of tools click too…"
type textarea "*"
type textarea "Click on the tool Skoladmin, then menu option Tools. In list of tools click too…"
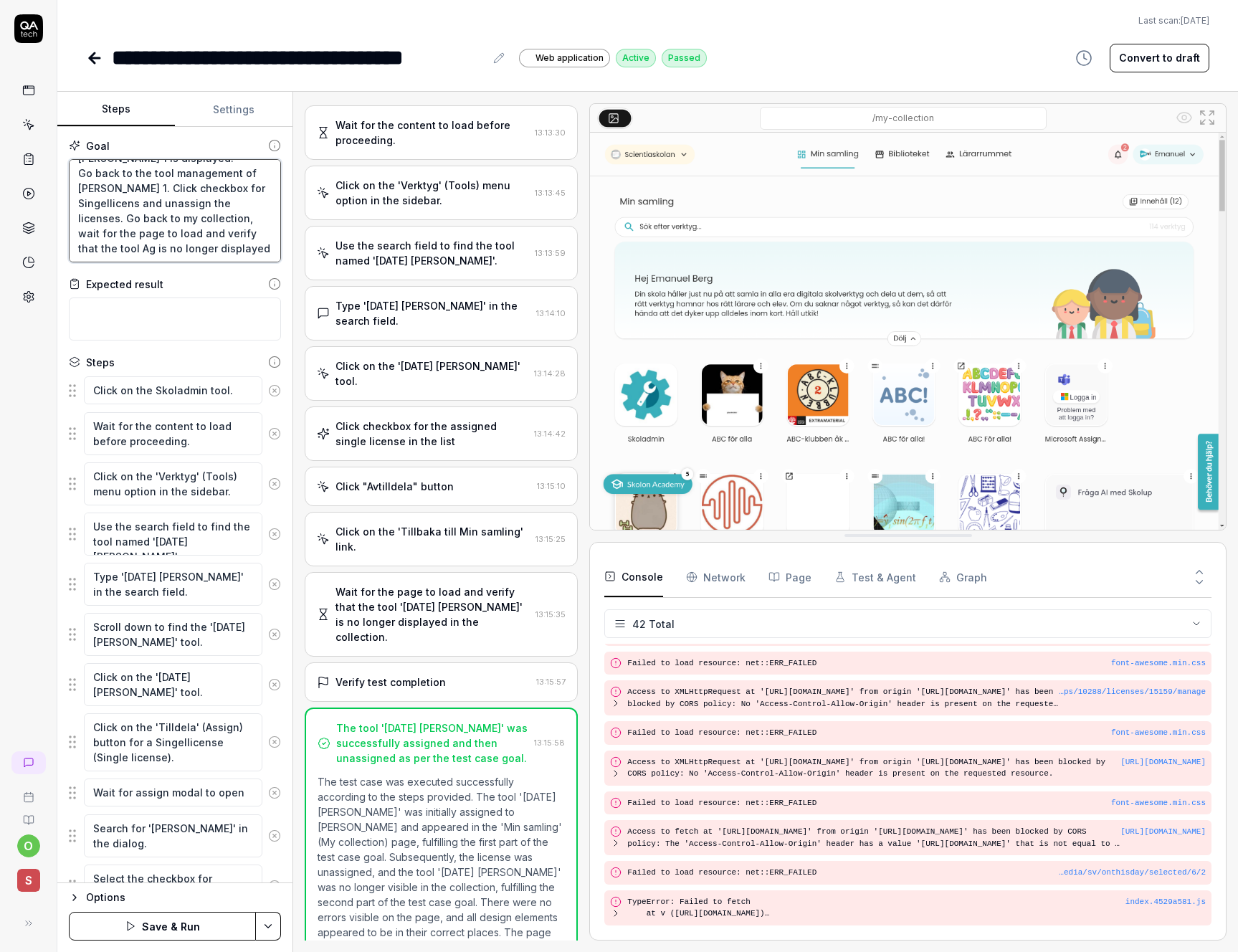
type textarea "*"
type textarea "Click on the tool Skoladmin, then menu option Tools. In list of tools click too…"
type textarea "*"
type textarea "Click on the tool Skoladmin, then menu option Tools. In list of tools click too…"
type textarea "*"
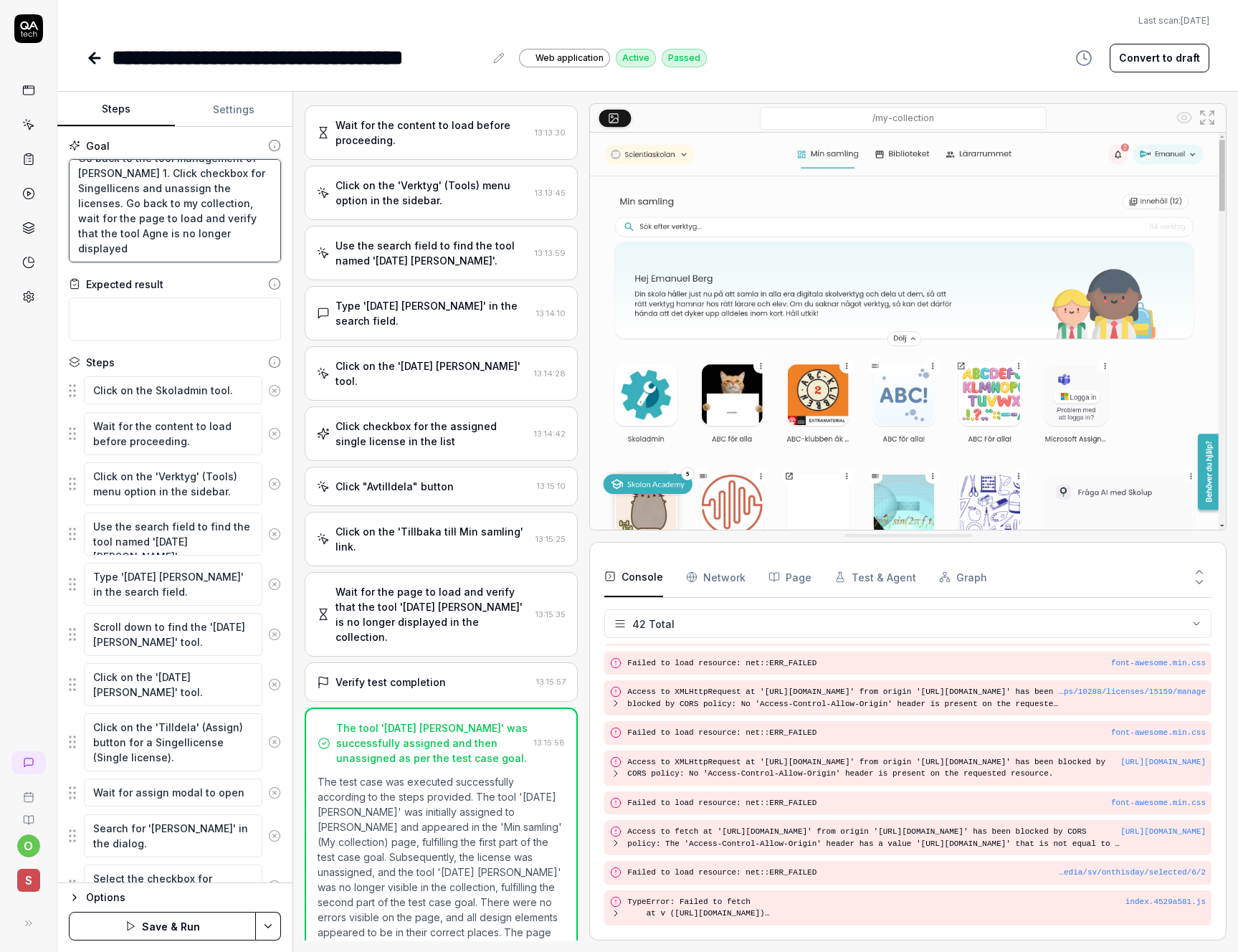
type textarea "Click on the tool Skoladmin, then menu option Tools. In list of tools click too…"
type textarea "*"
type textarea "Click on the tool Skoladmin, then menu option Tools. In list of tools click too…"
type textarea "*"
type textarea "Click on the tool Skoladmin, then menu option Tools. In list of tools click too…"
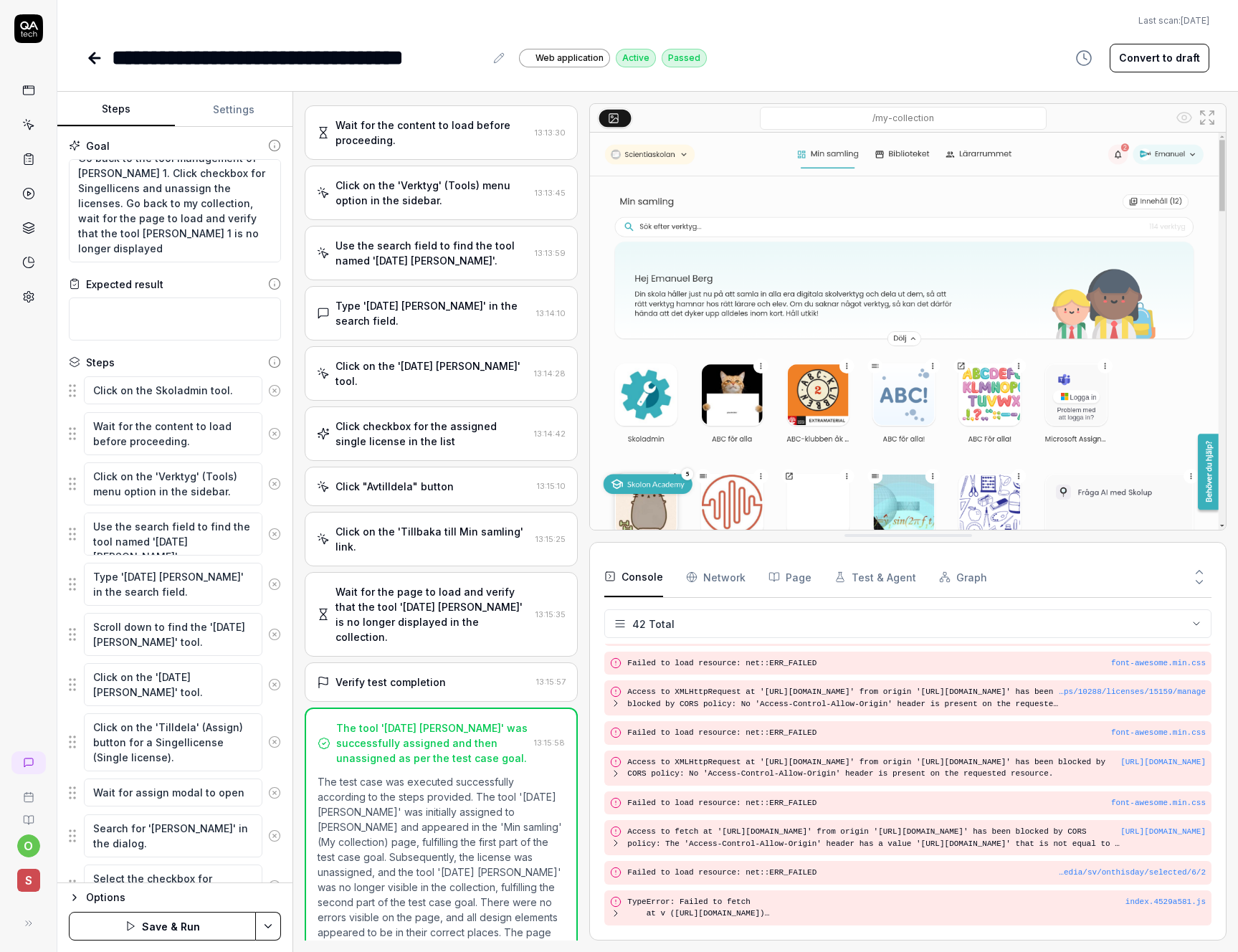
click at [272, 927] on html "**********" at bounding box center [619, 476] width 1238 height 952
click at [130, 927] on html "**********" at bounding box center [619, 476] width 1238 height 952
click at [137, 927] on icon "button" at bounding box center [131, 927] width 12 height 12
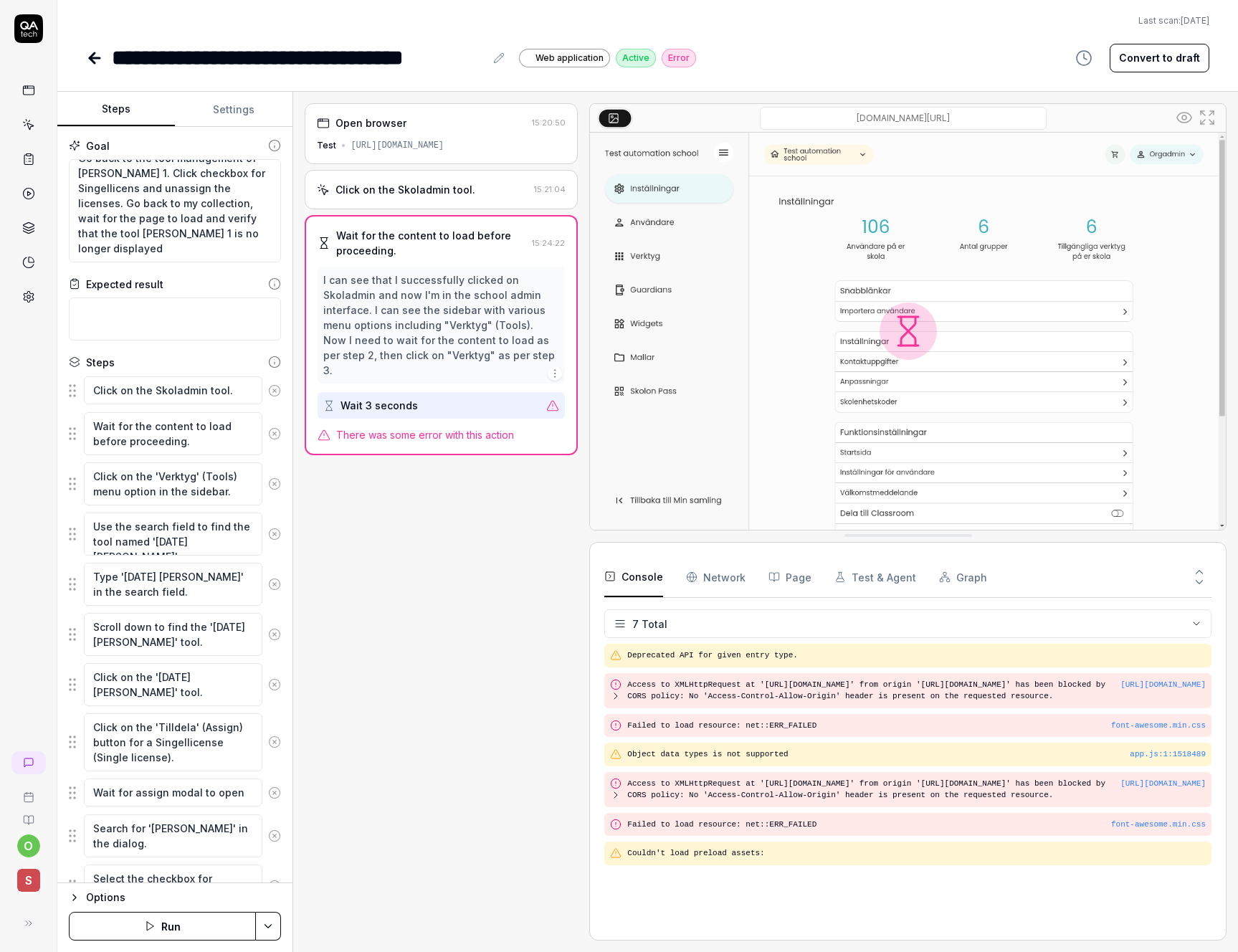
type textarea "*"
